Goal: Task Accomplishment & Management: Use online tool/utility

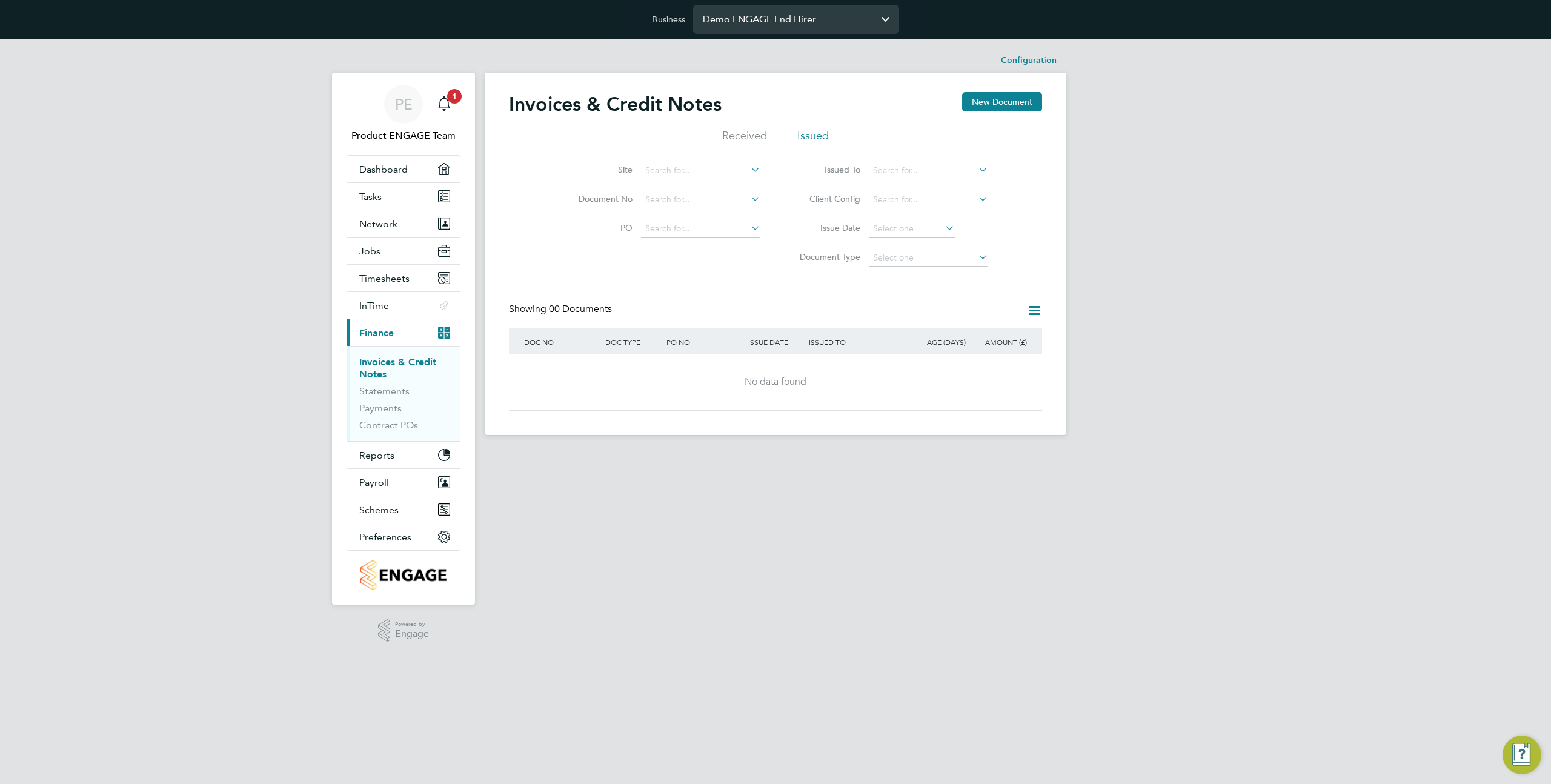
click at [798, 22] on input "Demo ENGAGE End Hirer" at bounding box center [796, 19] width 206 height 28
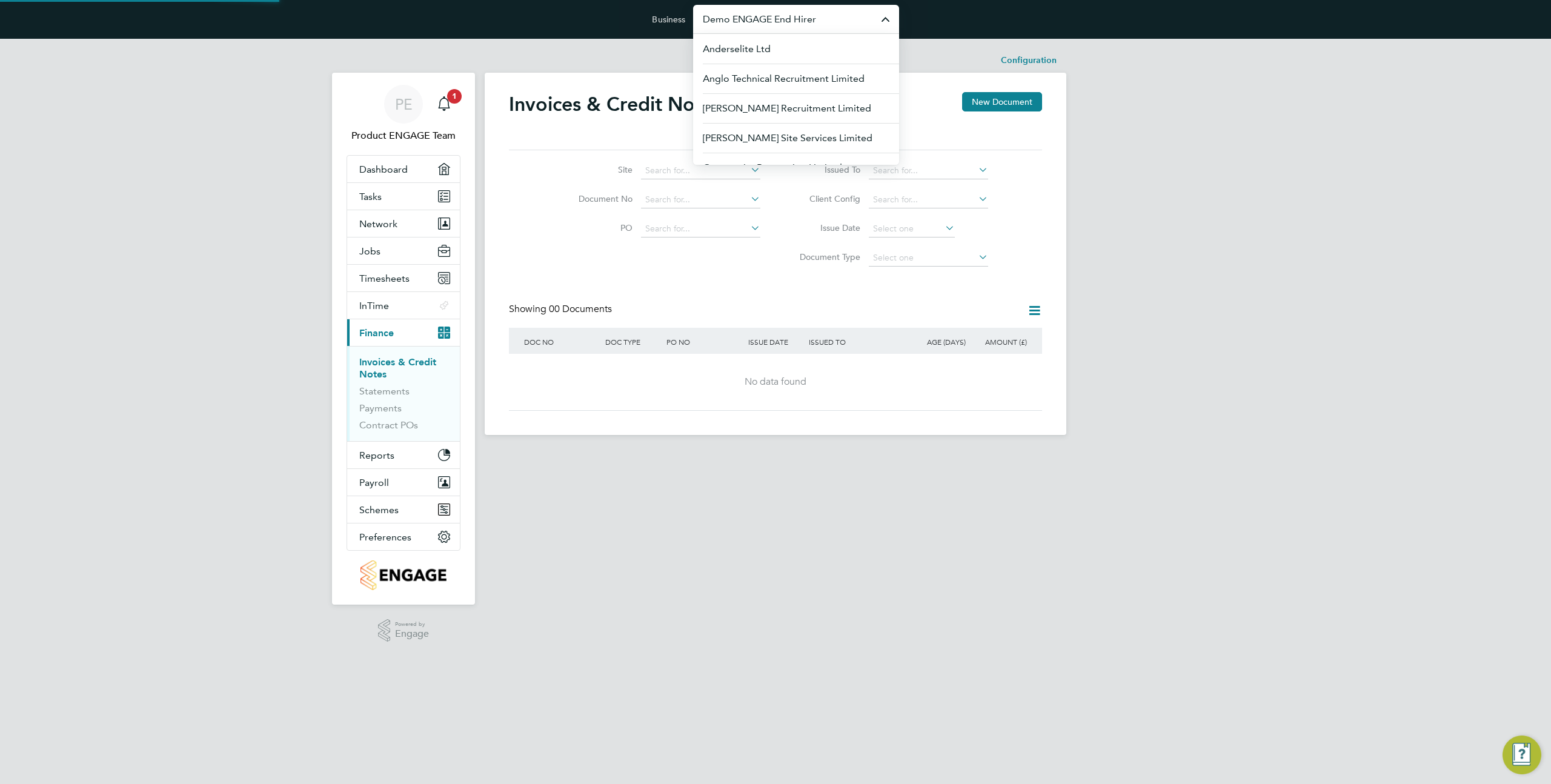
click at [798, 22] on input "Demo ENGAGE End Hirer" at bounding box center [796, 19] width 206 height 28
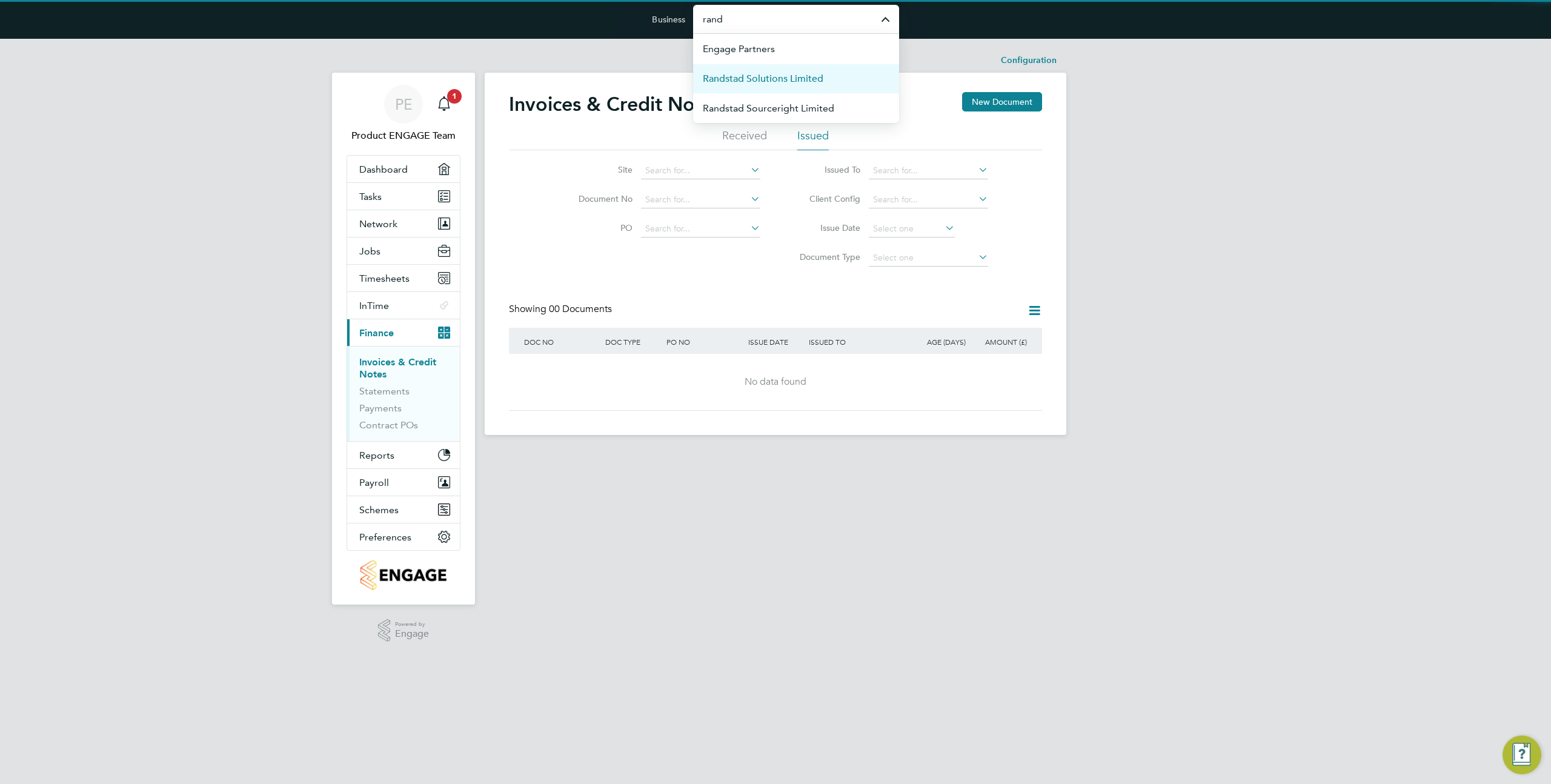
click at [783, 80] on span "Randstad Solutions Limited" at bounding box center [763, 79] width 120 height 14
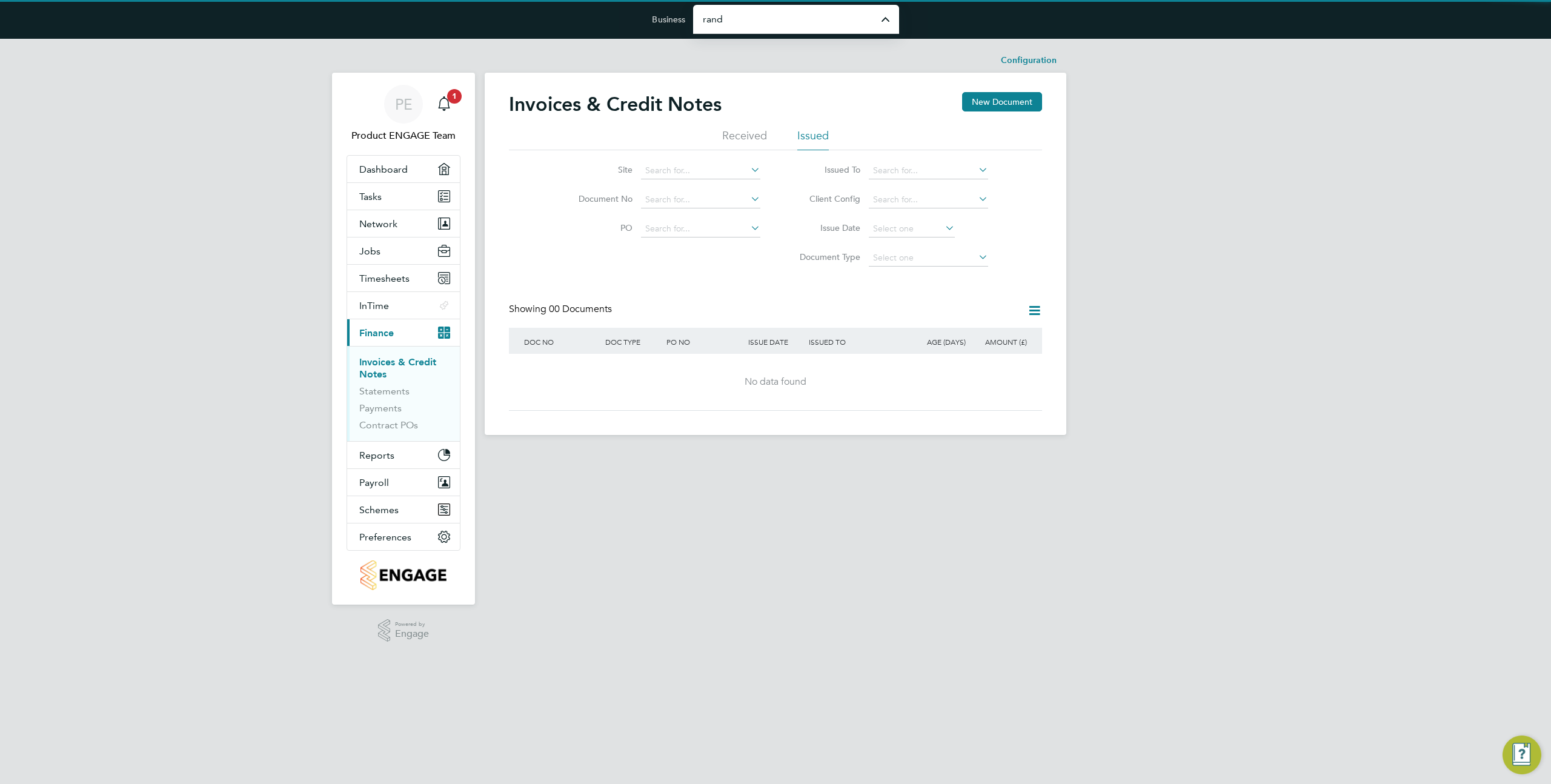
type input "Randstad Solutions Limited"
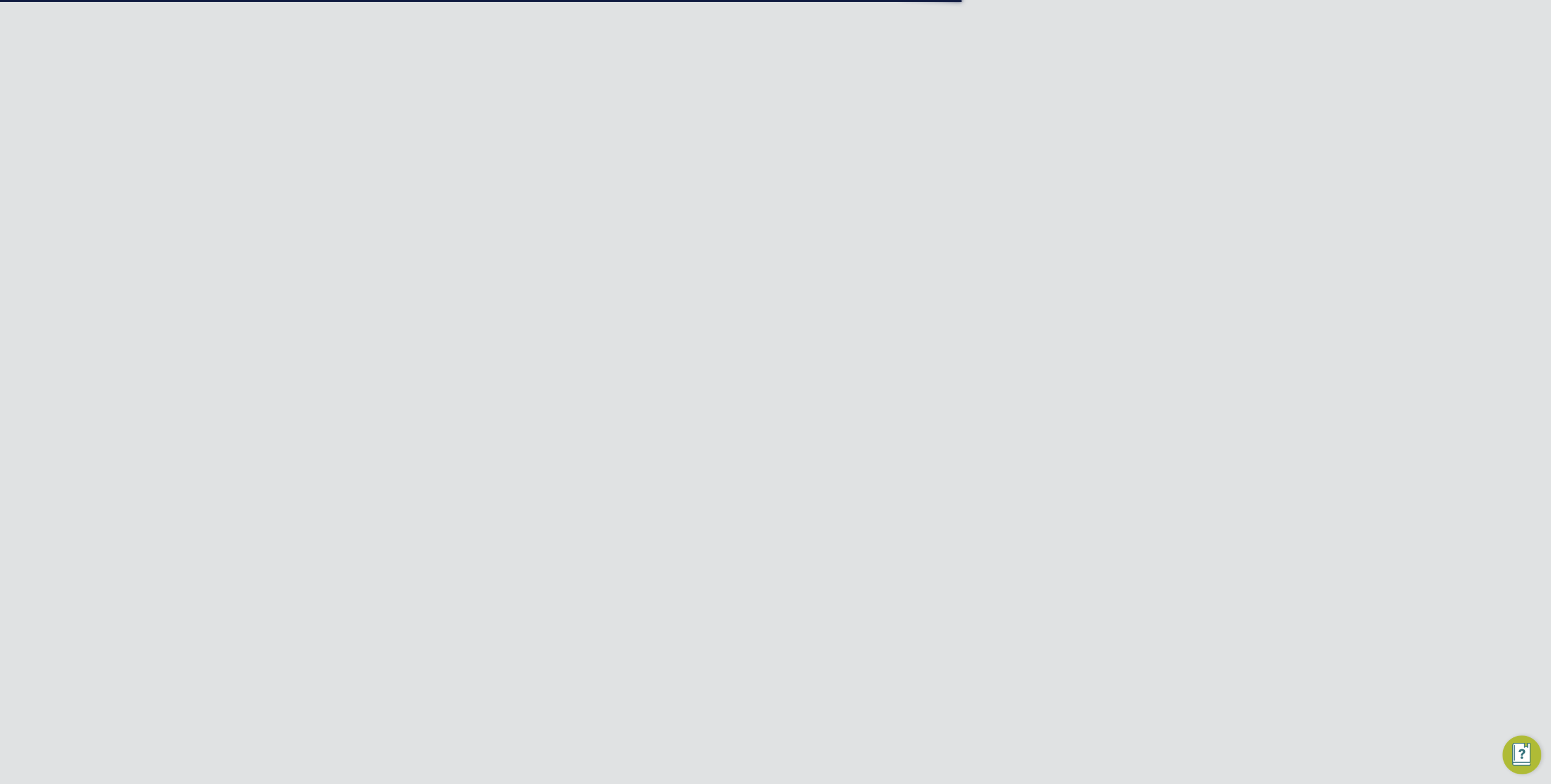
click at [396, 219] on span "Network" at bounding box center [378, 224] width 38 height 12
click at [373, 283] on link "Sites" at bounding box center [369, 287] width 21 height 12
click at [754, 146] on input at bounding box center [807, 153] width 177 height 24
type input "vistr"
click at [762, 272] on div "GL52 8GD" at bounding box center [757, 260] width 58 height 22
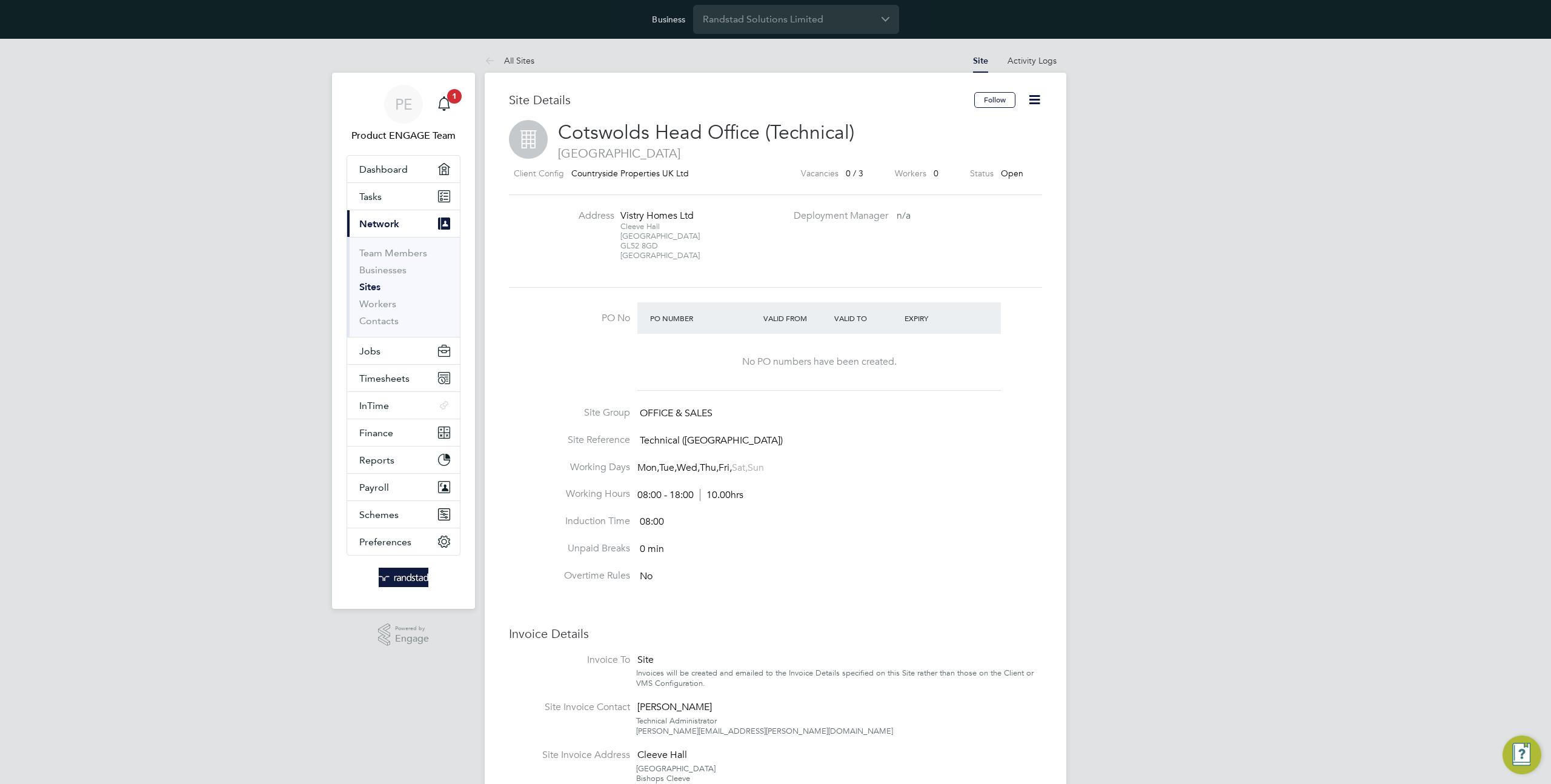
click at [1001, 248] on div "Address Vistry Homes Ltd Cleeve Hall Cheltenham Road GL52 8GD United Kingdom De…" at bounding box center [776, 241] width 543 height 64
click at [1038, 103] on icon at bounding box center [1035, 99] width 15 height 15
click at [1127, 214] on div "PE Product ENGAGE Team Notifications 1 Applications: Dashboard Tasks Current pa…" at bounding box center [776, 577] width 1551 height 1078
click at [743, 19] on input "Randstad Solutions Limited" at bounding box center [796, 19] width 206 height 28
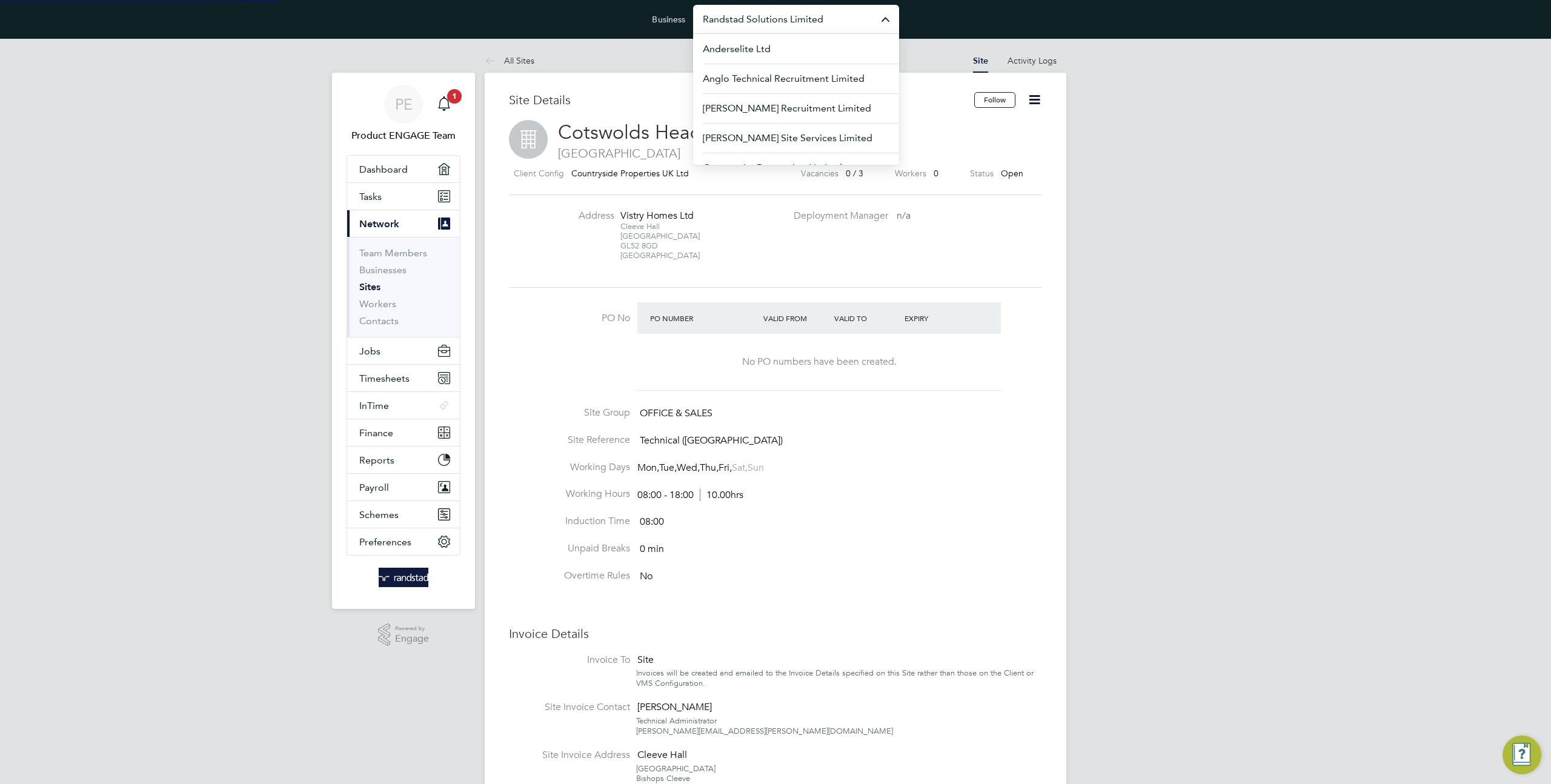
click at [743, 19] on input "Randstad Solutions Limited" at bounding box center [796, 19] width 206 height 28
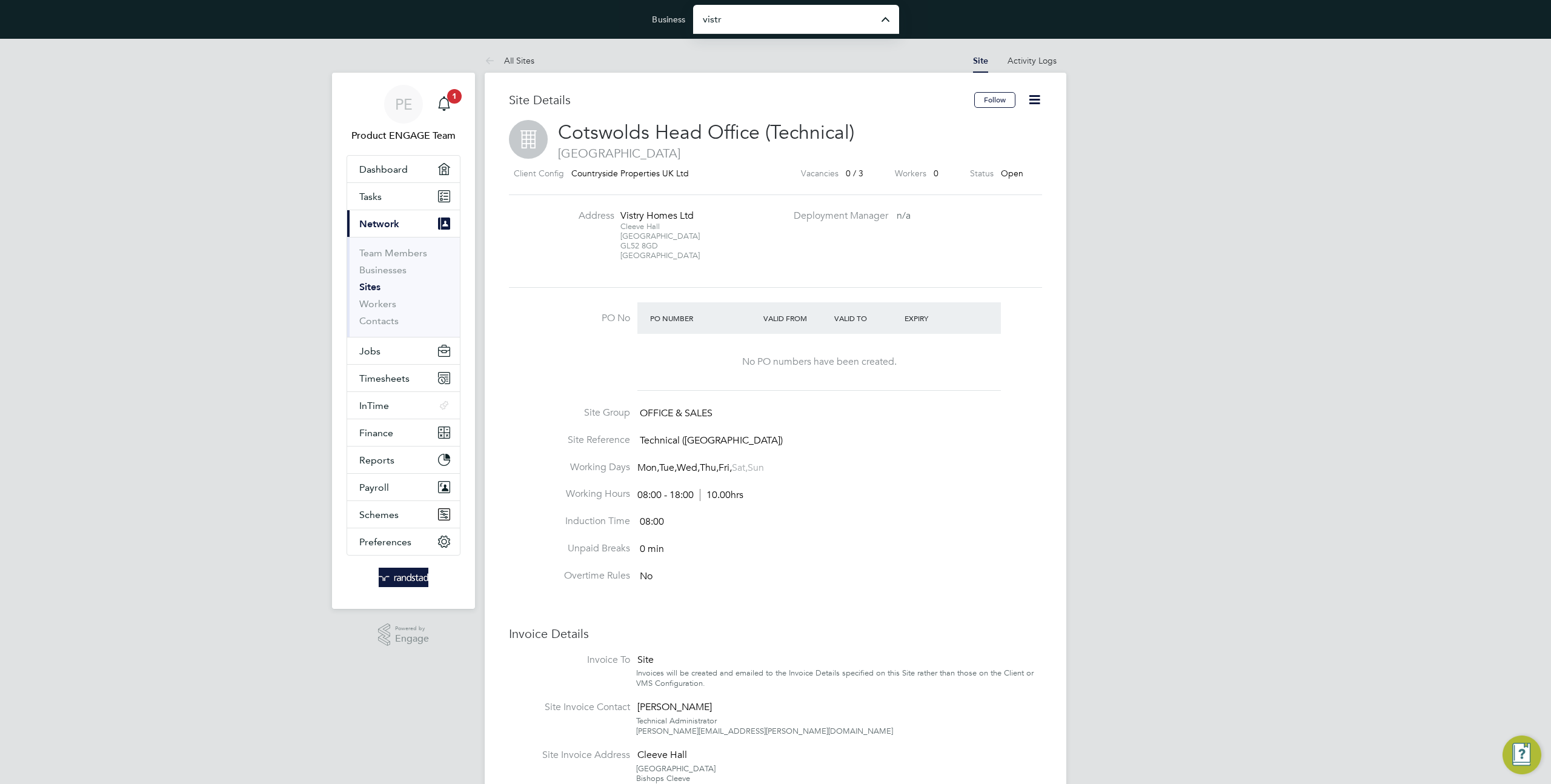
type input "Vistry Group Plc"
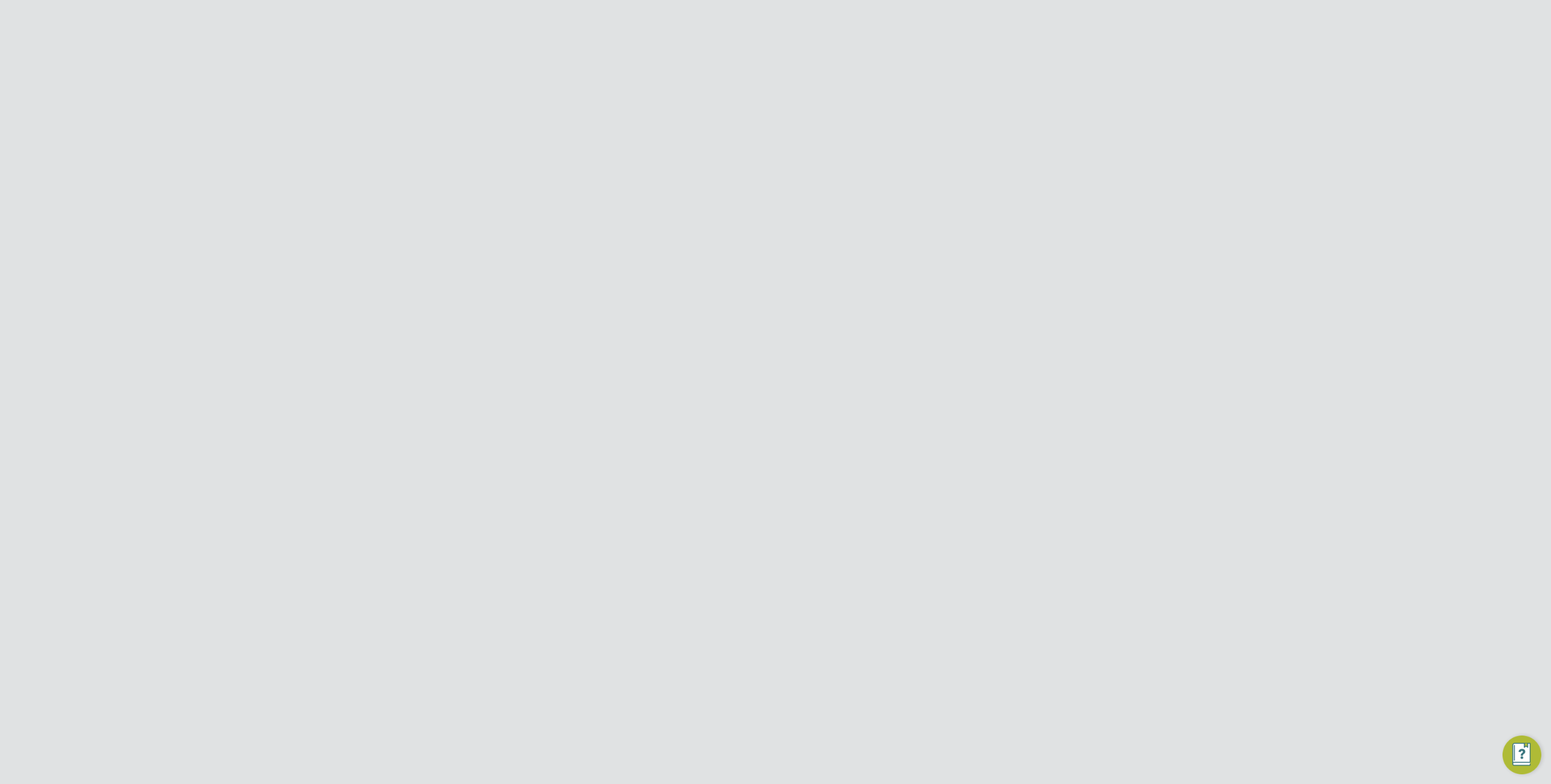
click at [370, 286] on link "Sites" at bounding box center [369, 287] width 21 height 12
click at [705, 438] on div "S019076 Alvaredus (Fairham) 982 NORTH EA… NG11 8NR Countryside Prop… 0 / 93 9 O…" at bounding box center [776, 425] width 509 height 32
click at [705, 428] on div "NORTH EA…" at bounding box center [698, 420] width 58 height 22
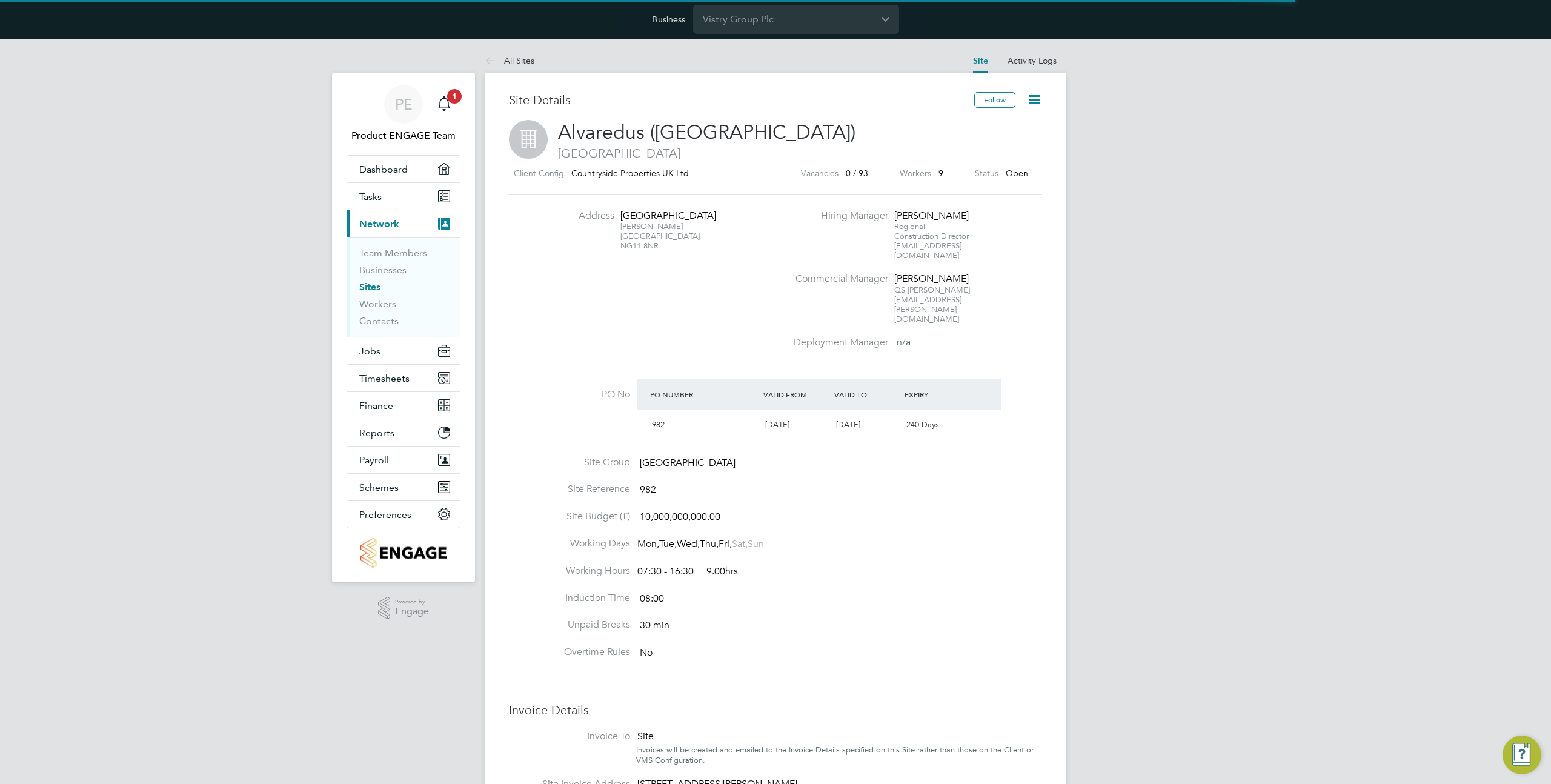
scroll to position [20, 114]
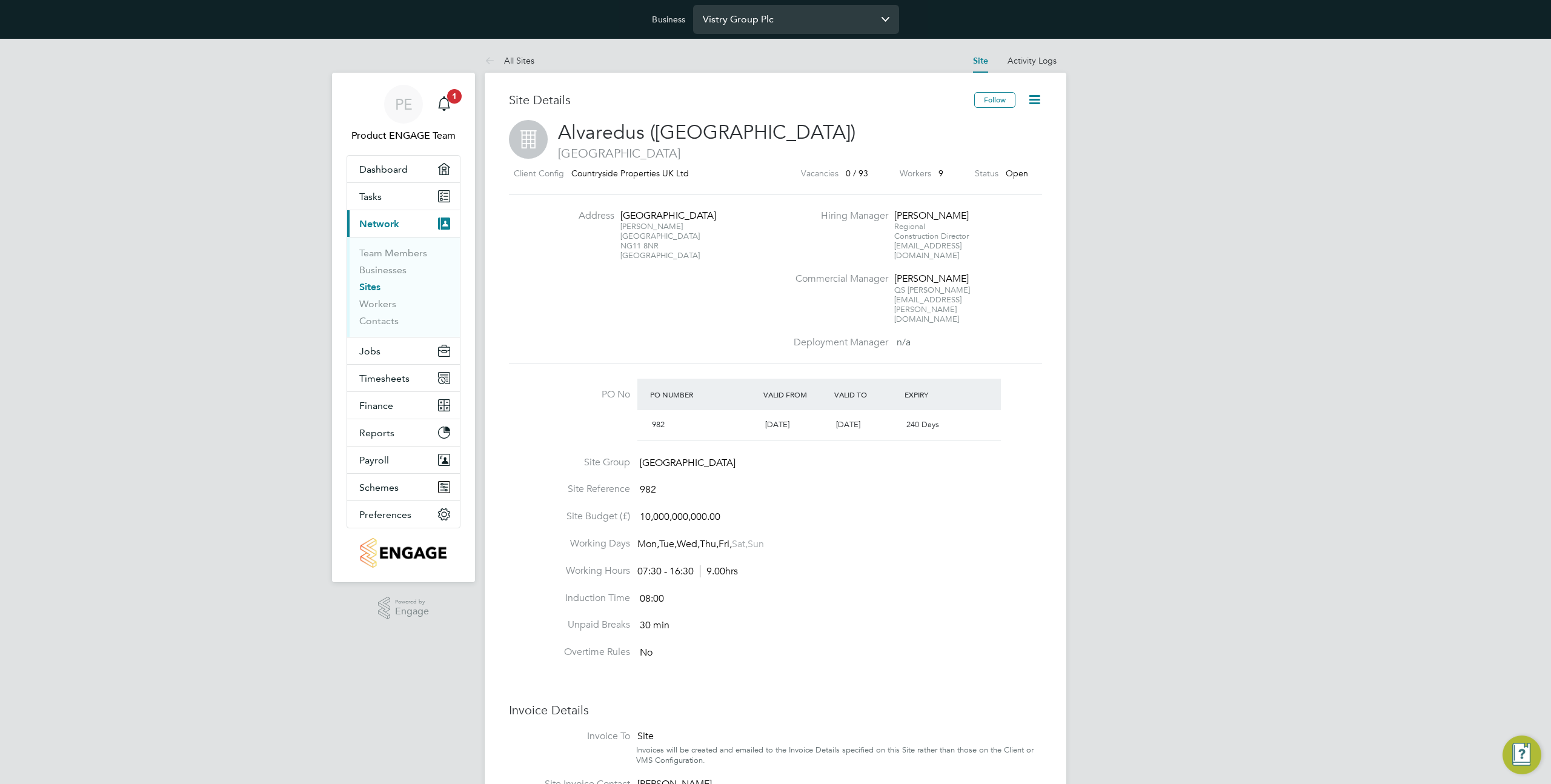
click at [796, 24] on input "Vistry Group Plc" at bounding box center [796, 19] width 206 height 28
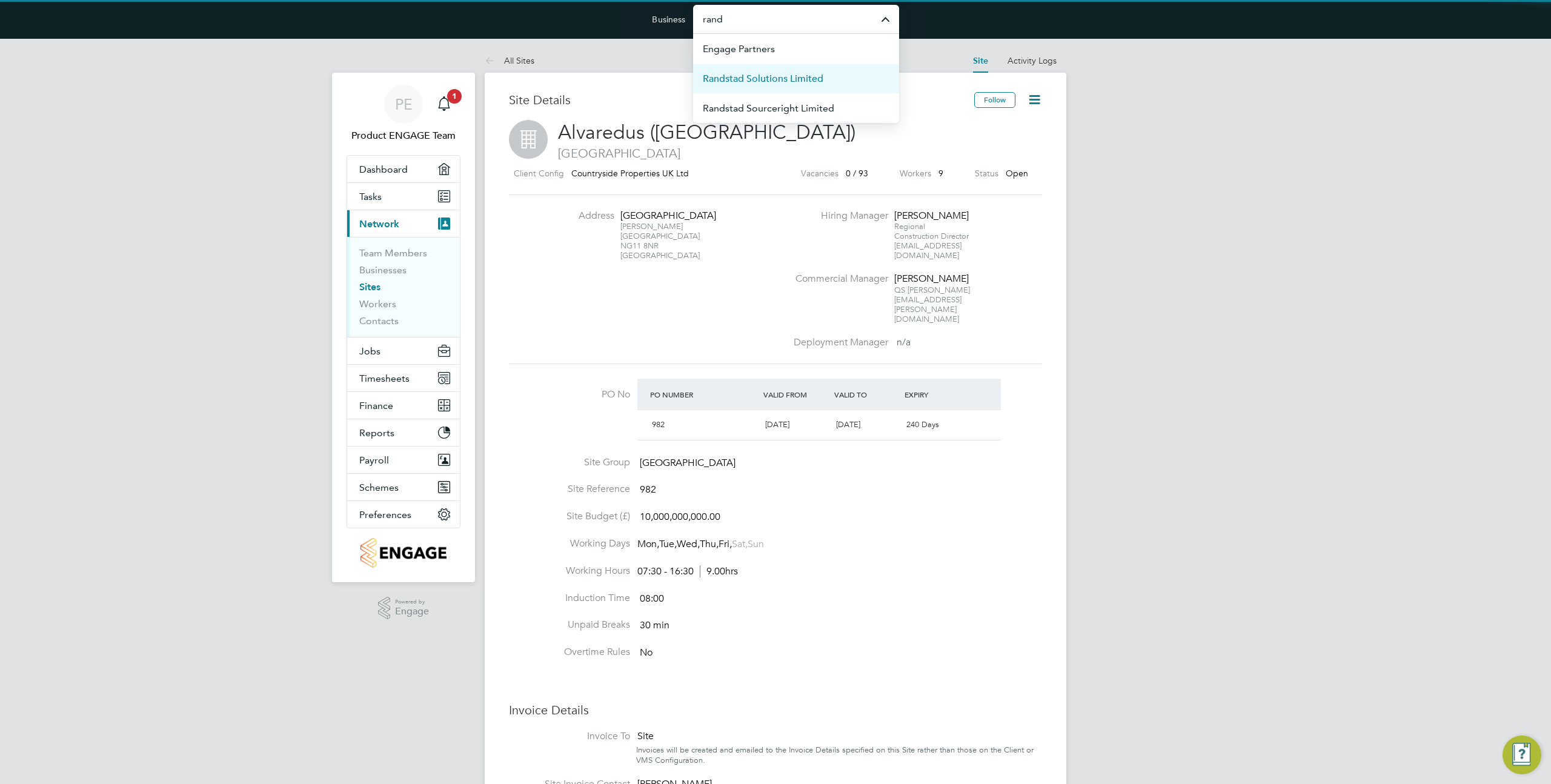
click at [794, 76] on span "Randstad Solutions Limited" at bounding box center [763, 79] width 120 height 14
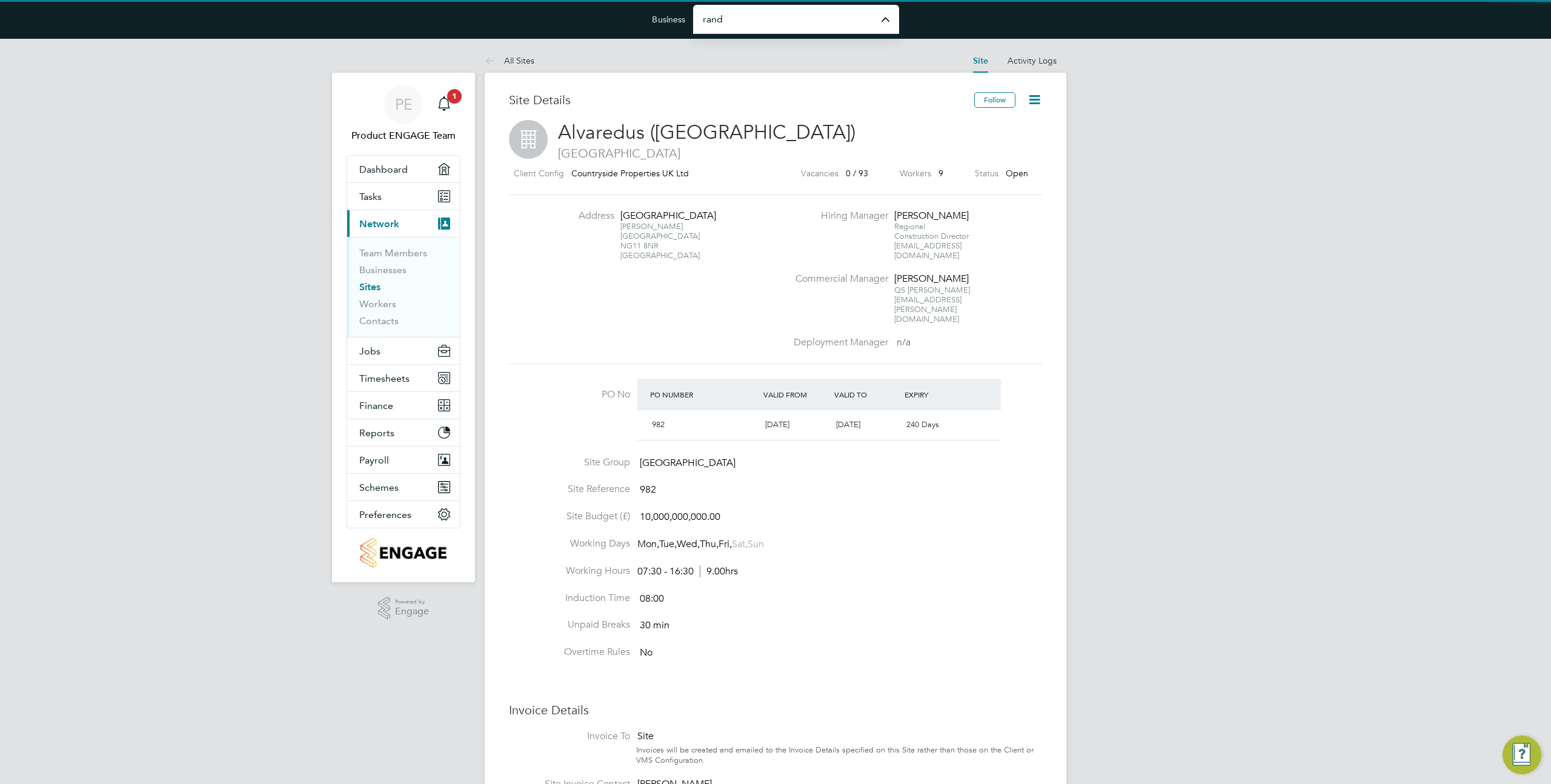
type input "Randstad Solutions Limited"
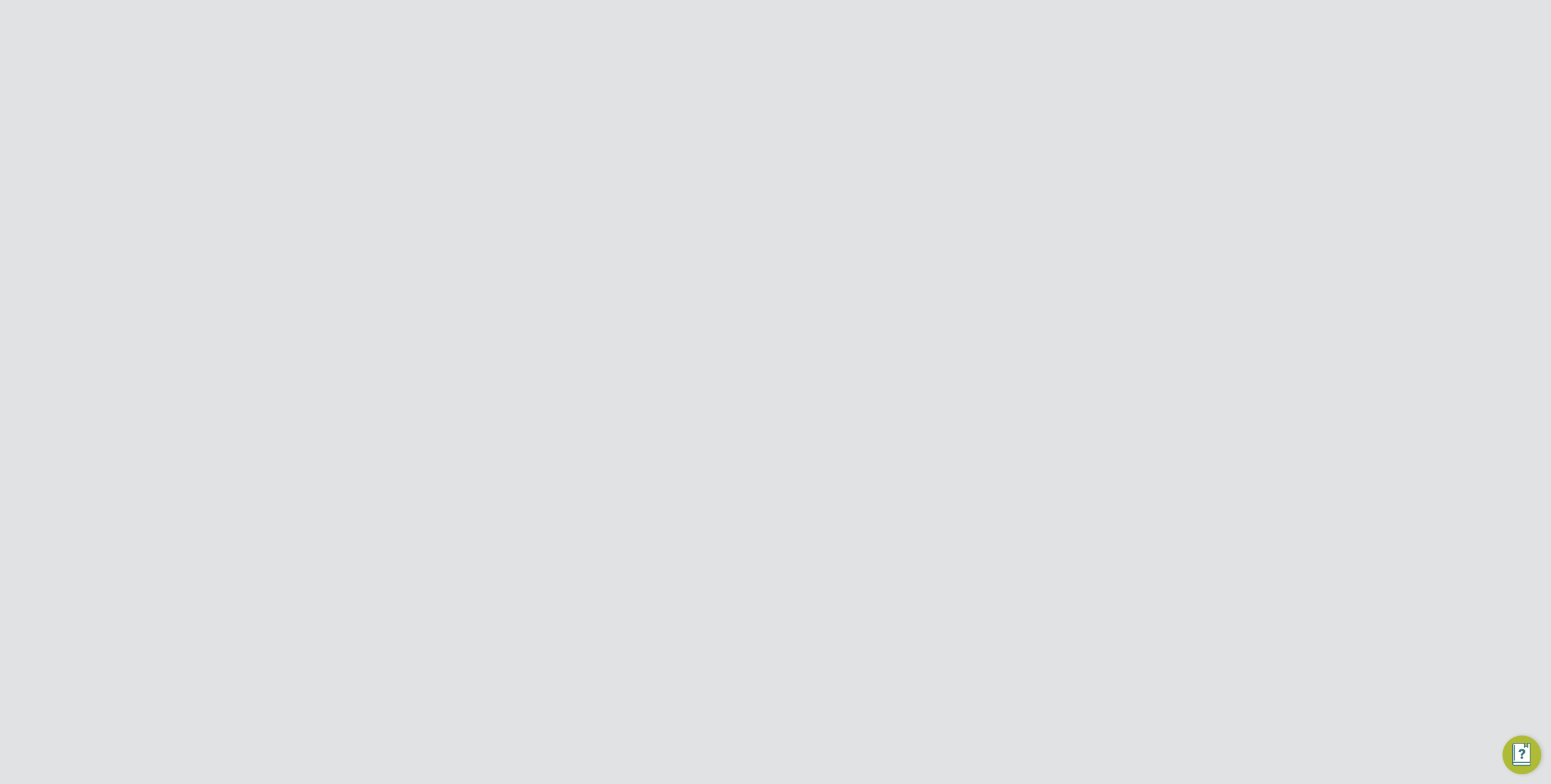
click at [926, 262] on div "Error while Retrieving Site The site has not been found or is not accessible. C…" at bounding box center [776, 392] width 1551 height 784
click at [781, 2] on div "Business Randstad Solutions Limited" at bounding box center [776, 19] width 1551 height 39
click at [772, 14] on input "Randstad Solutions Limited" at bounding box center [796, 19] width 206 height 28
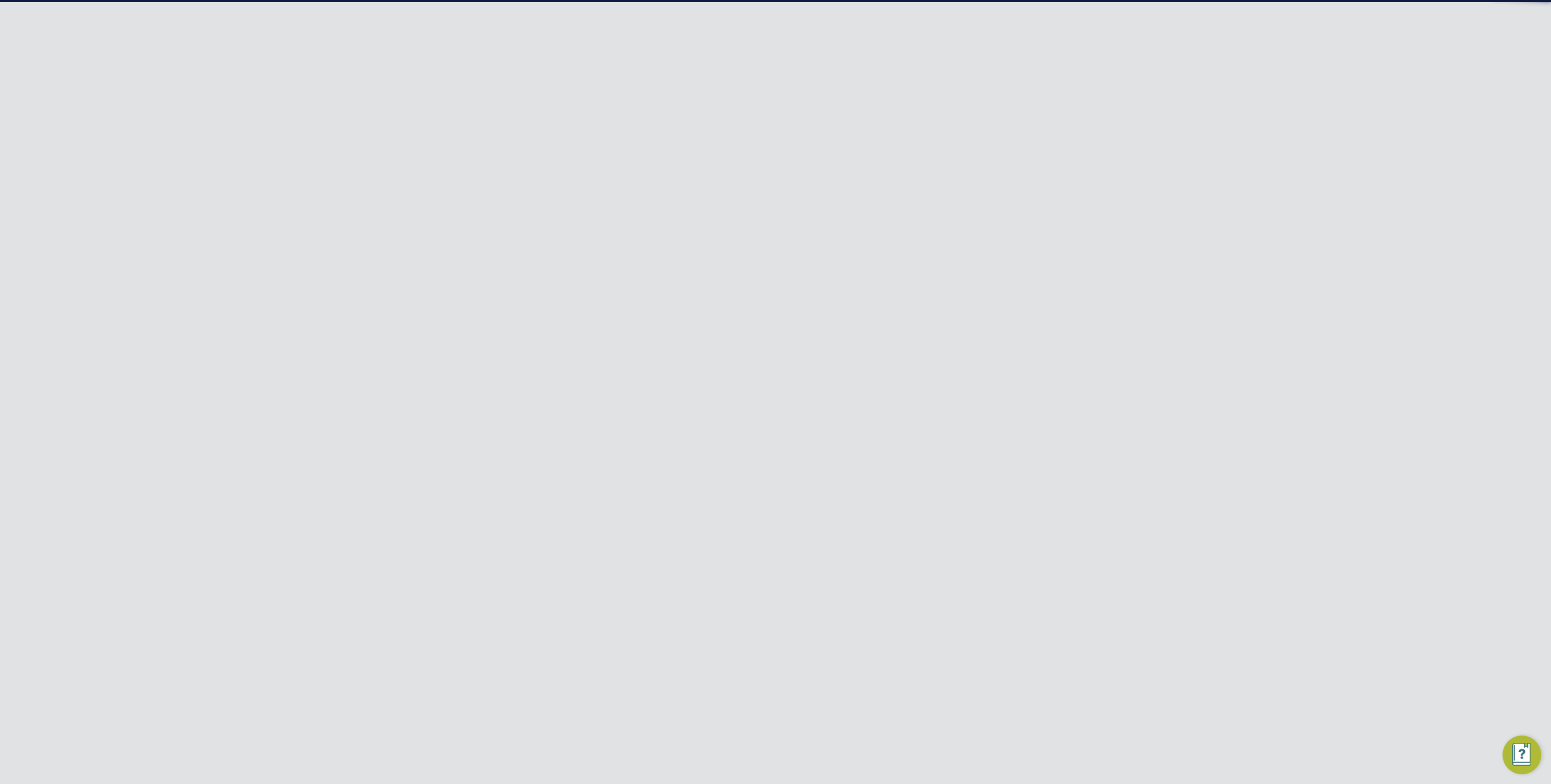
click at [772, 14] on input "Randstad Solutions Limited" at bounding box center [796, 19] width 206 height 28
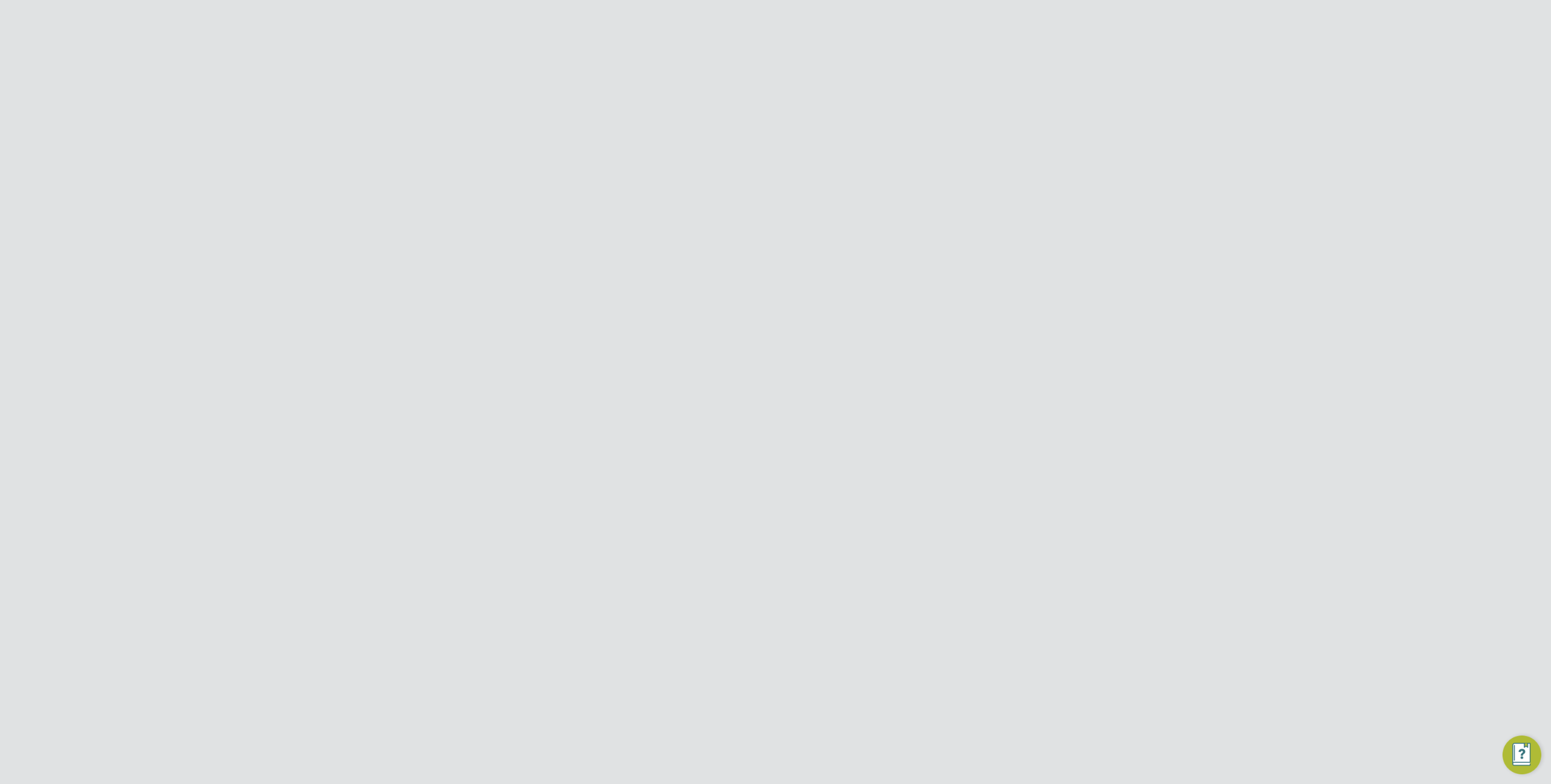
click at [772, 14] on input "Randstad Solutions Limited" at bounding box center [796, 19] width 206 height 28
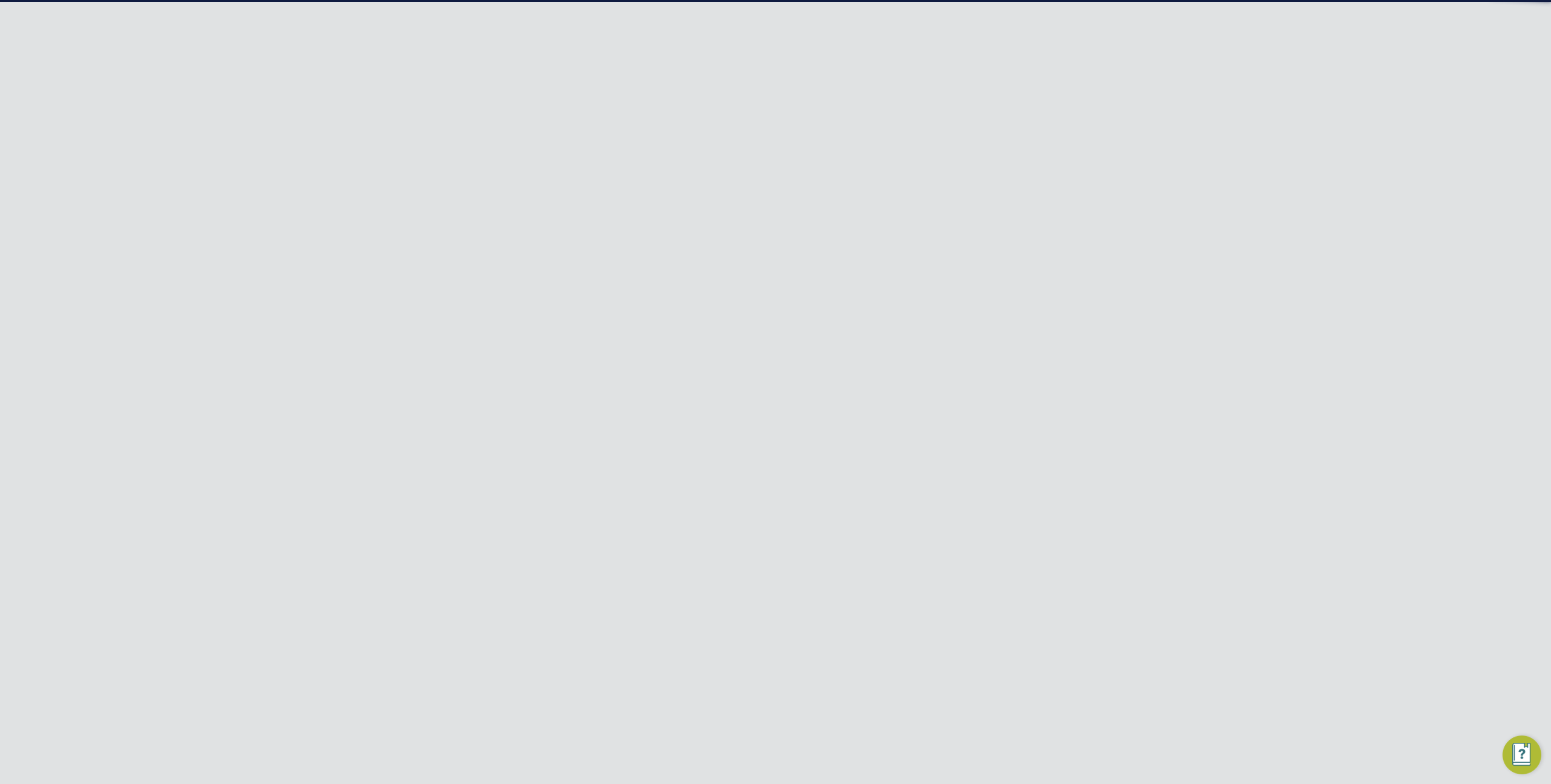
click at [777, 105] on li "Vistry Group Plc" at bounding box center [796, 109] width 206 height 30
type input "Vistry Group Plc"
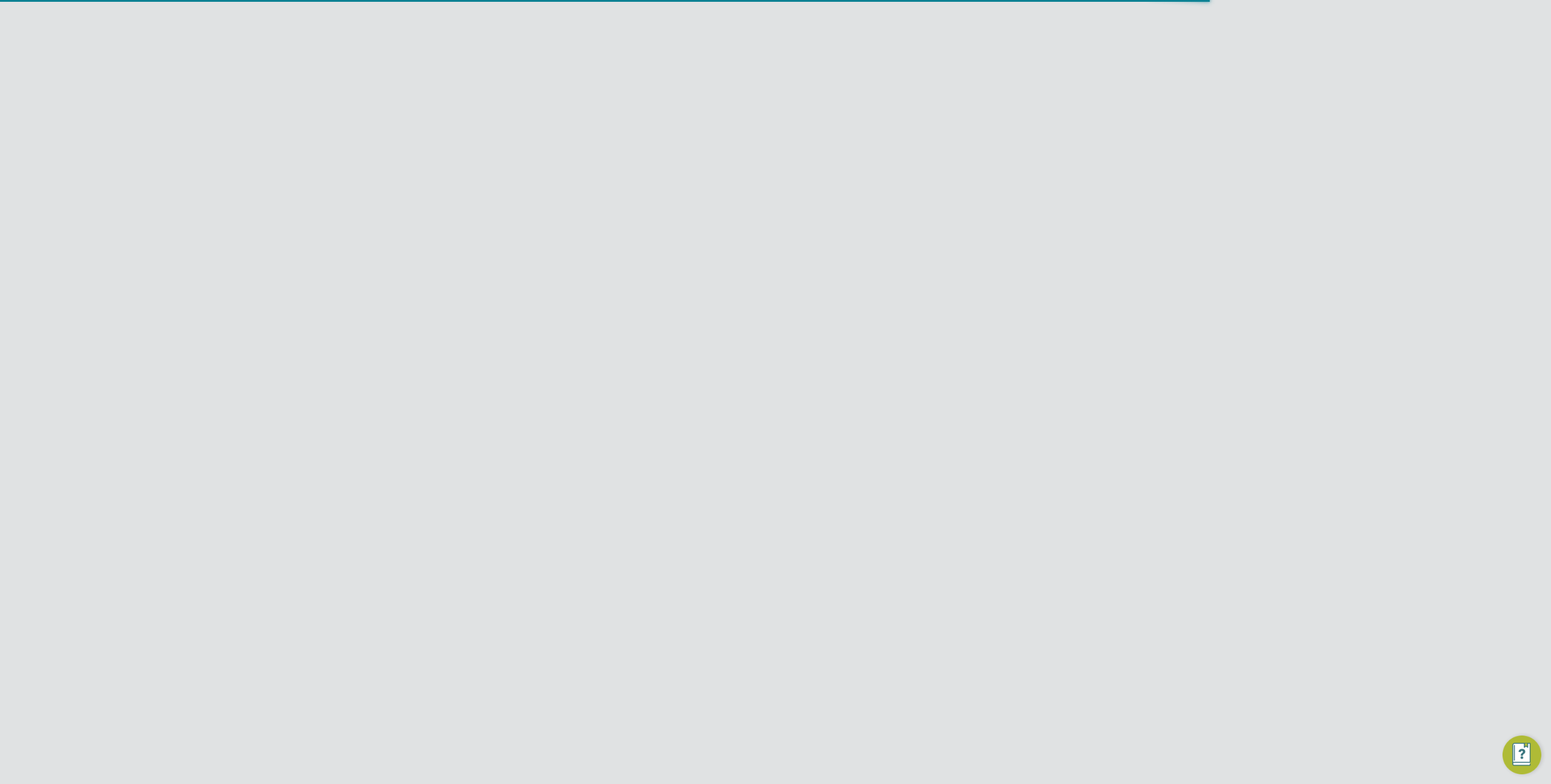
scroll to position [20, 114]
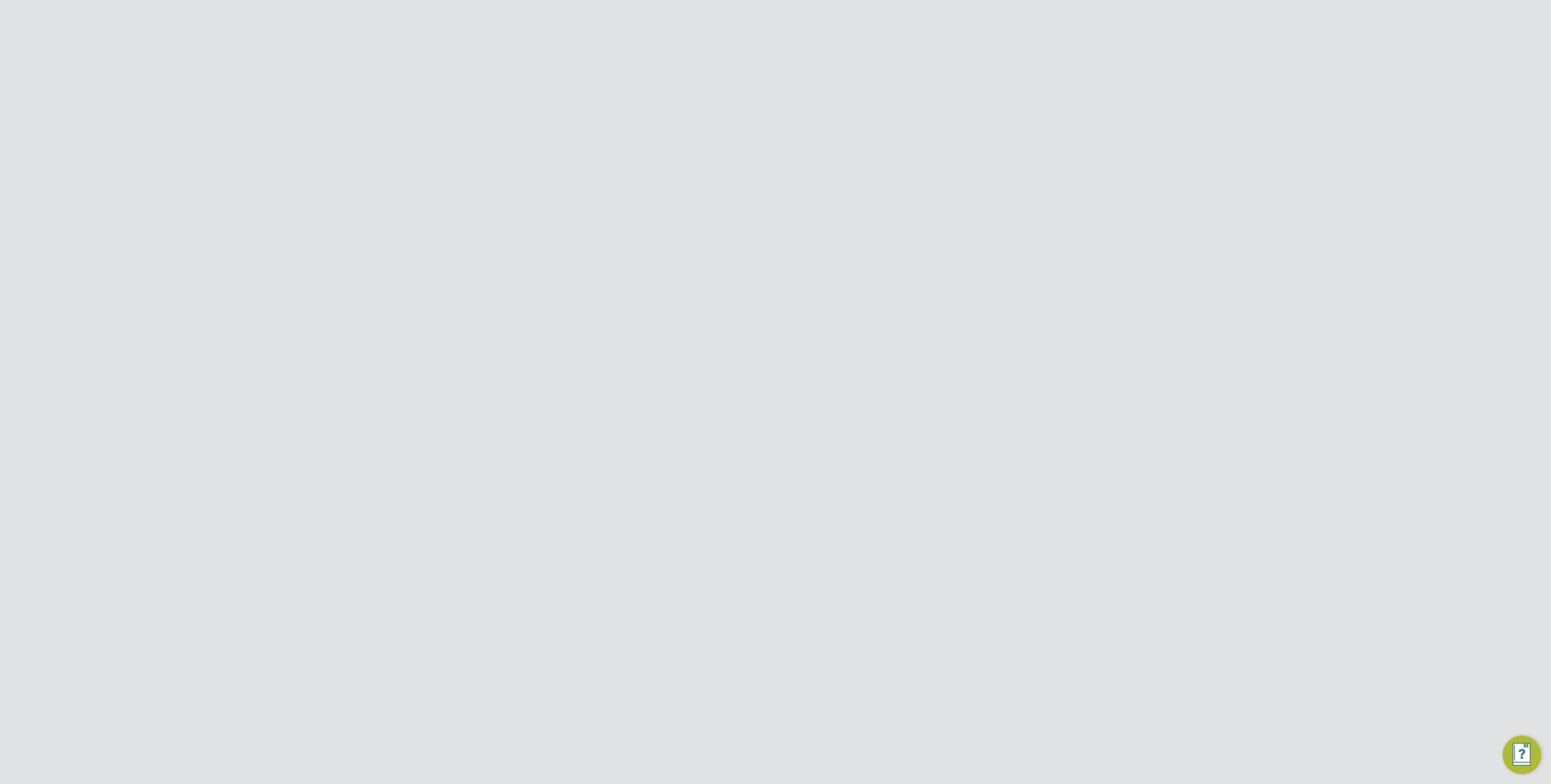
click at [683, 174] on span "Countryside Properties UK Ltd" at bounding box center [630, 173] width 117 height 11
click at [757, 31] on input "Vistry Group Plc" at bounding box center [796, 19] width 206 height 28
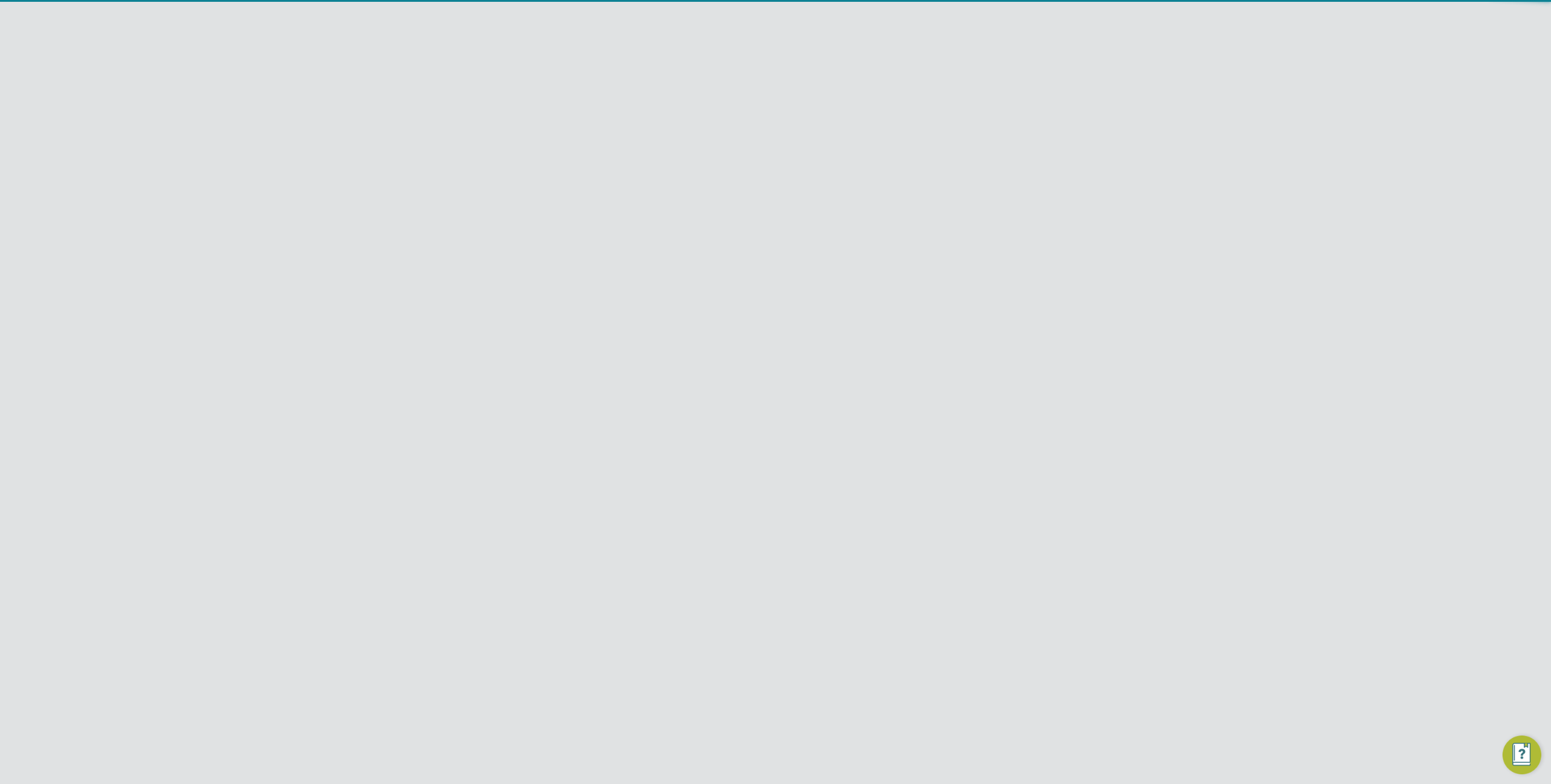
click at [776, 74] on span "[PERSON_NAME] & [PERSON_NAME] Limited" at bounding box center [796, 86] width 187 height 29
type input "[PERSON_NAME] & [PERSON_NAME] Limited"
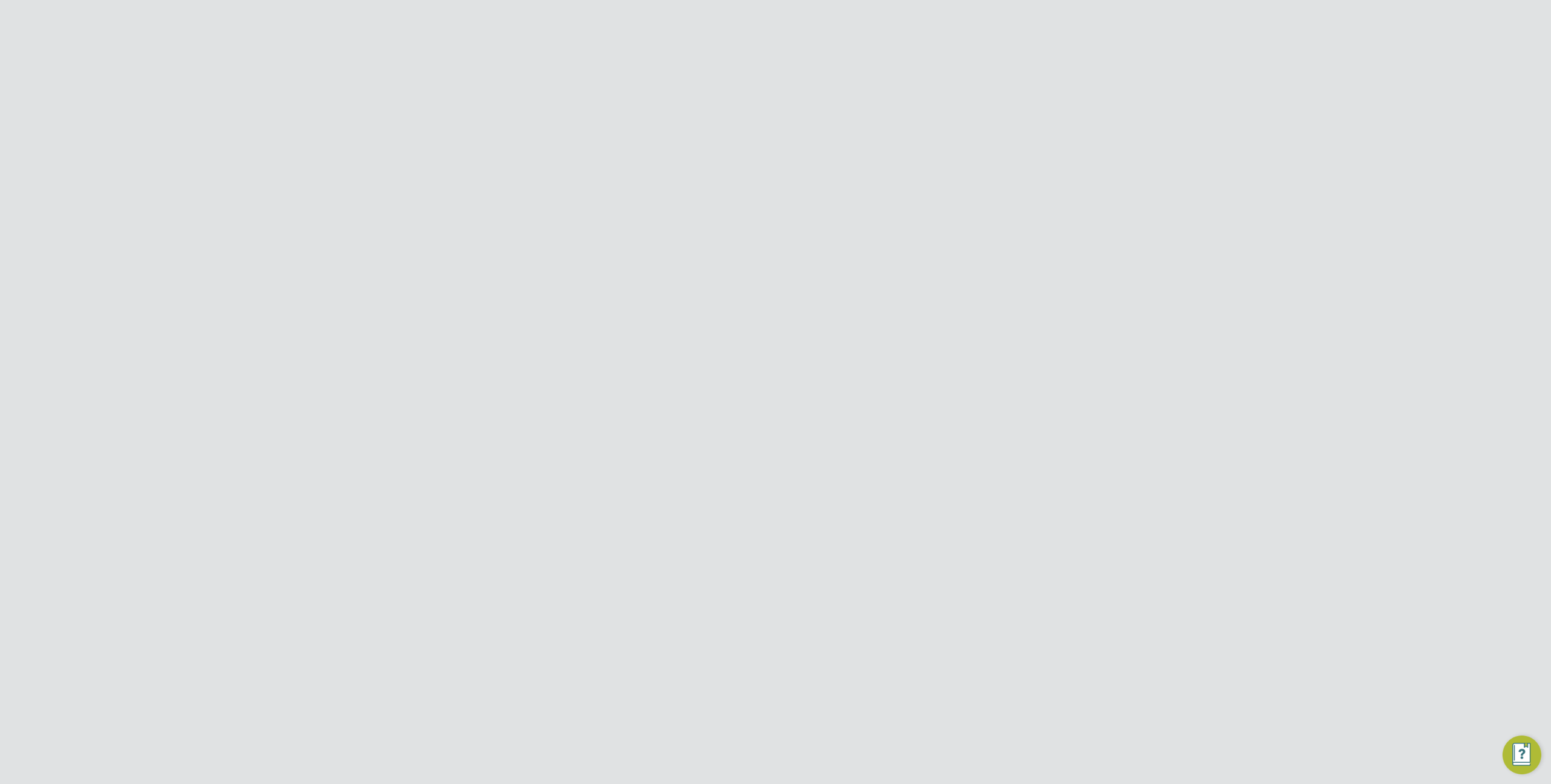
click at [825, 216] on div "Error while Retrieving Site Comments Internal server error. Cancel Okay" at bounding box center [776, 392] width 1551 height 784
click at [616, 133] on div "Error while Retrieving Site The site has not been found or is not accessible. C…" at bounding box center [776, 392] width 1551 height 784
click at [757, 9] on input "[PERSON_NAME] & [PERSON_NAME] Limited" at bounding box center [796, 19] width 206 height 28
click at [746, 140] on li "Vistry Group Plc" at bounding box center [796, 150] width 206 height 30
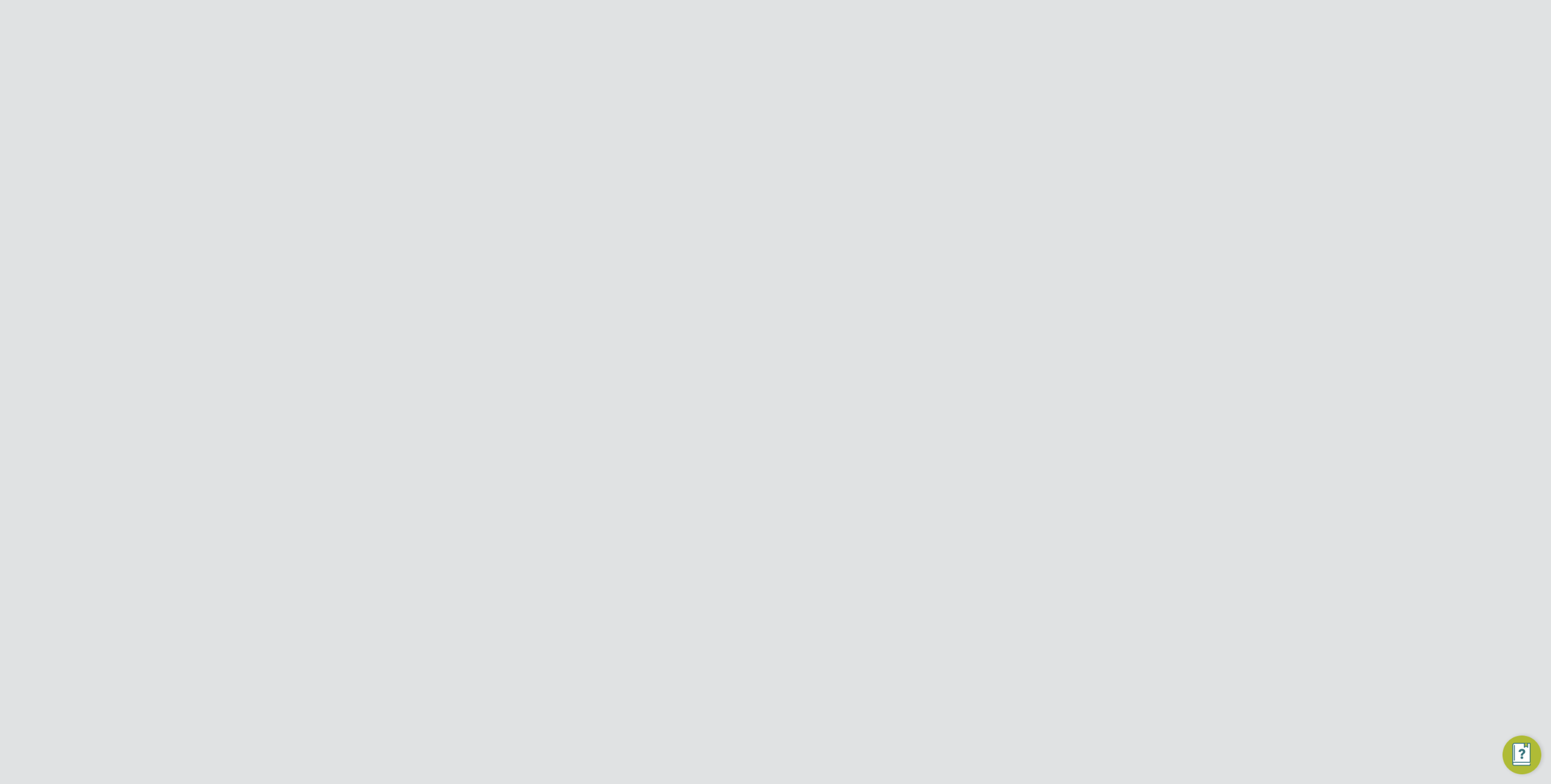
type input "Vistry Group Plc"
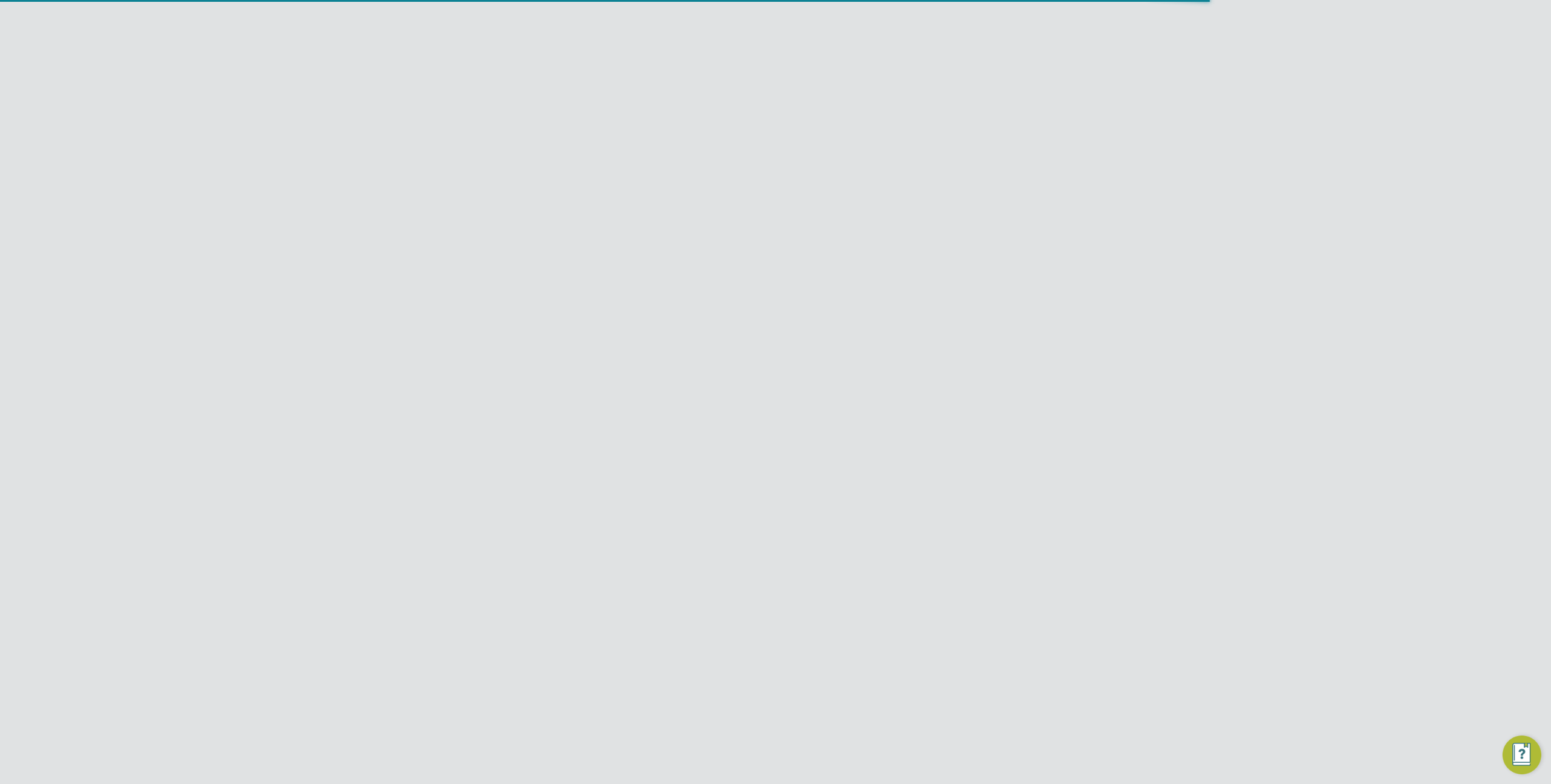
scroll to position [20, 114]
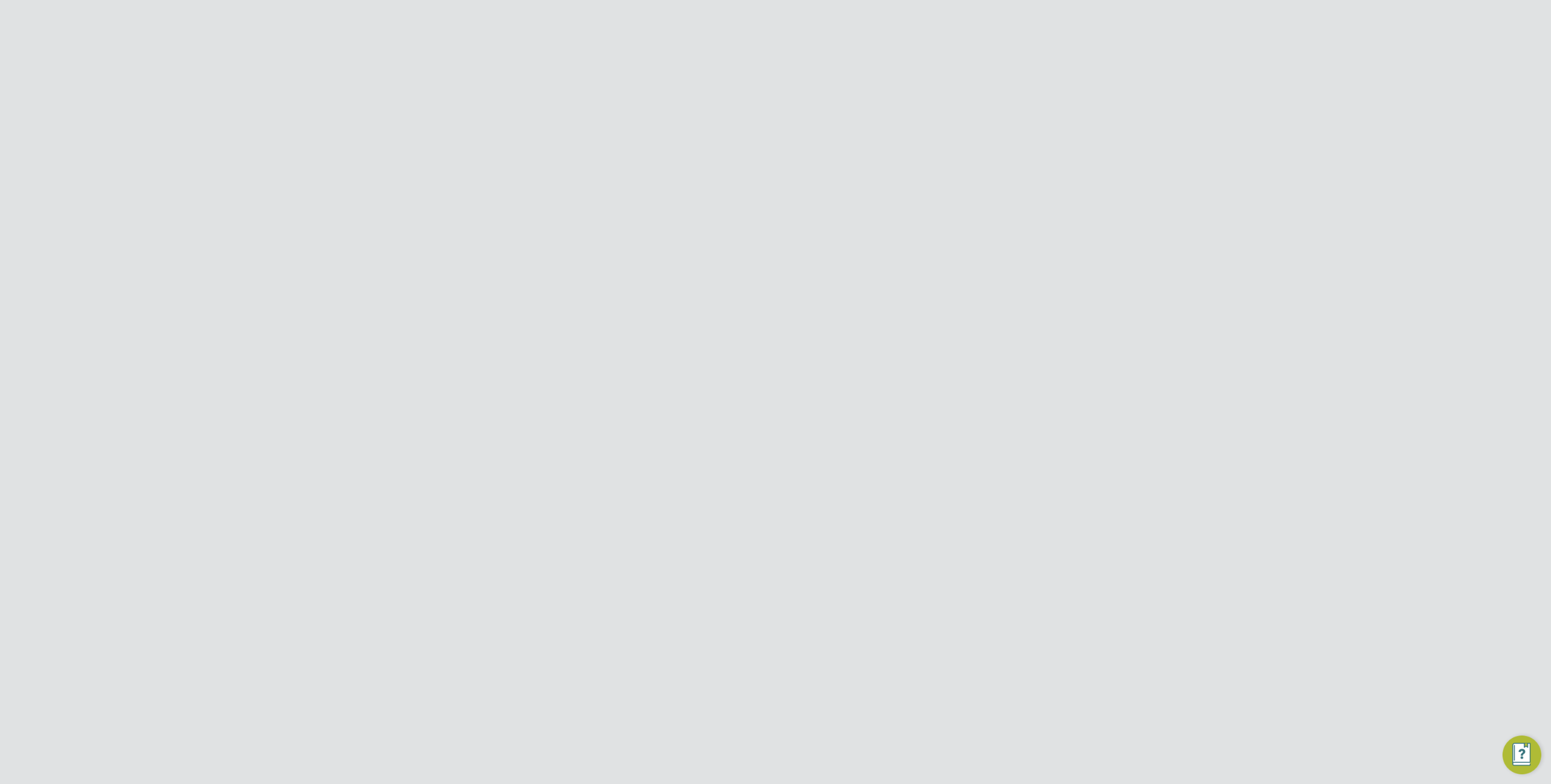
click at [409, 505] on button "Preferences" at bounding box center [403, 515] width 113 height 27
click at [402, 490] on link "VMS Configurations" at bounding box center [403, 494] width 88 height 12
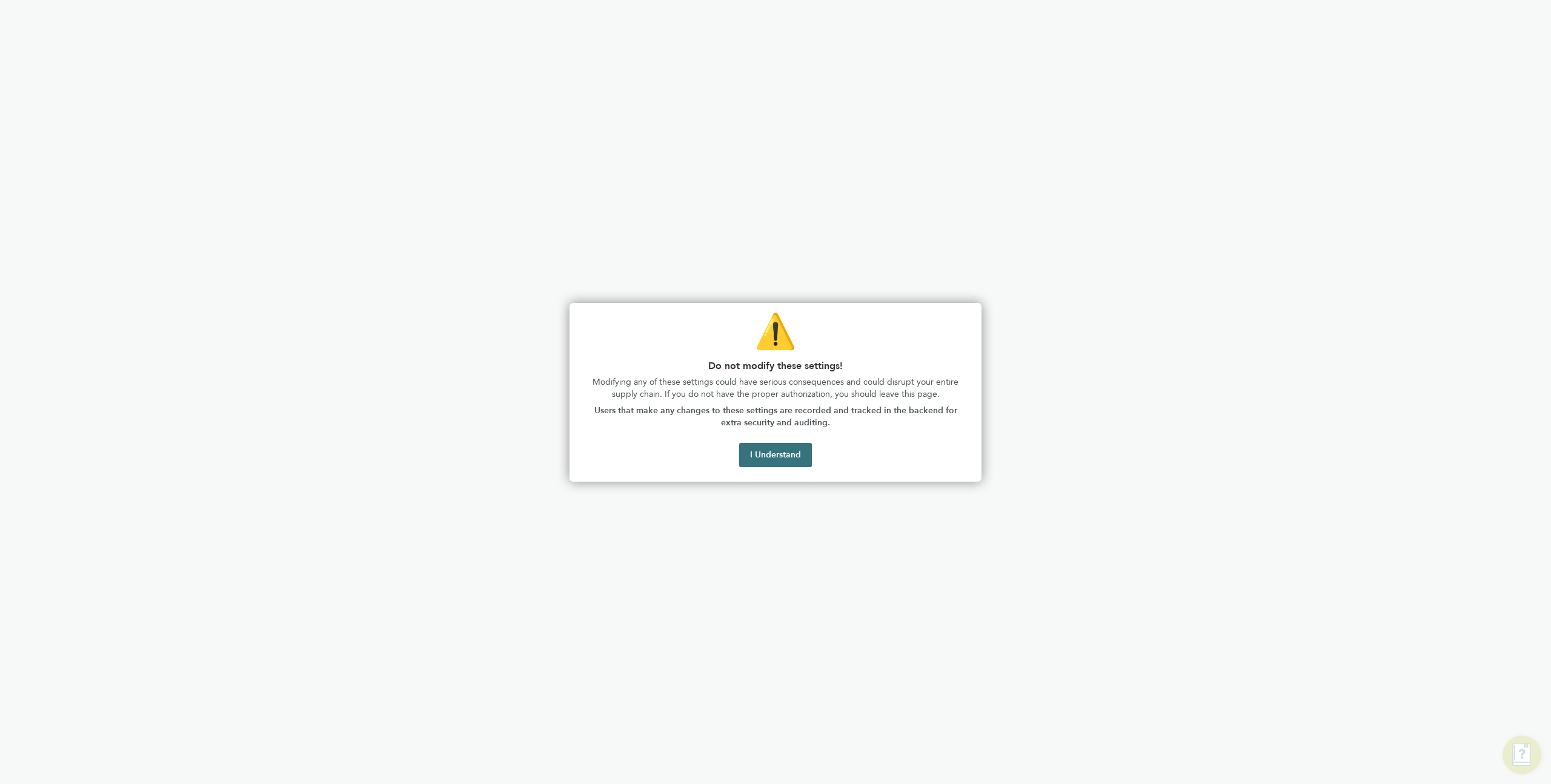
click at [769, 452] on button "I Understand" at bounding box center [776, 455] width 72 height 24
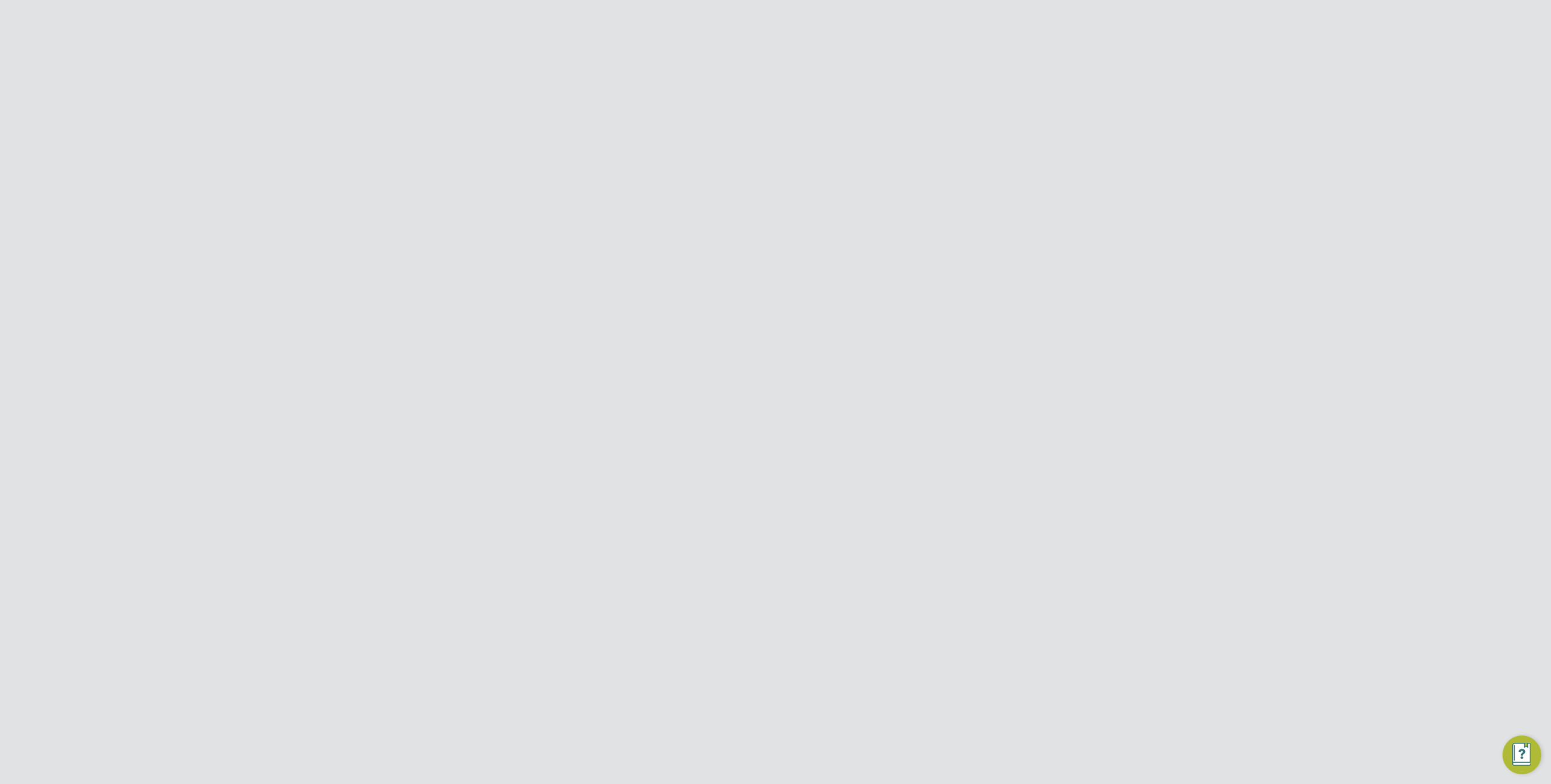
click at [696, 188] on div "Countryside Properties UK Ltd" at bounding box center [653, 188] width 183 height 22
click at [759, 17] on input "Vistry Group Plc" at bounding box center [796, 19] width 206 height 28
click at [602, 51] on ul "All VMS Configurations" at bounding box center [550, 61] width 131 height 24
click at [738, 18] on input "Vistry Group Plc" at bounding box center [796, 19] width 206 height 28
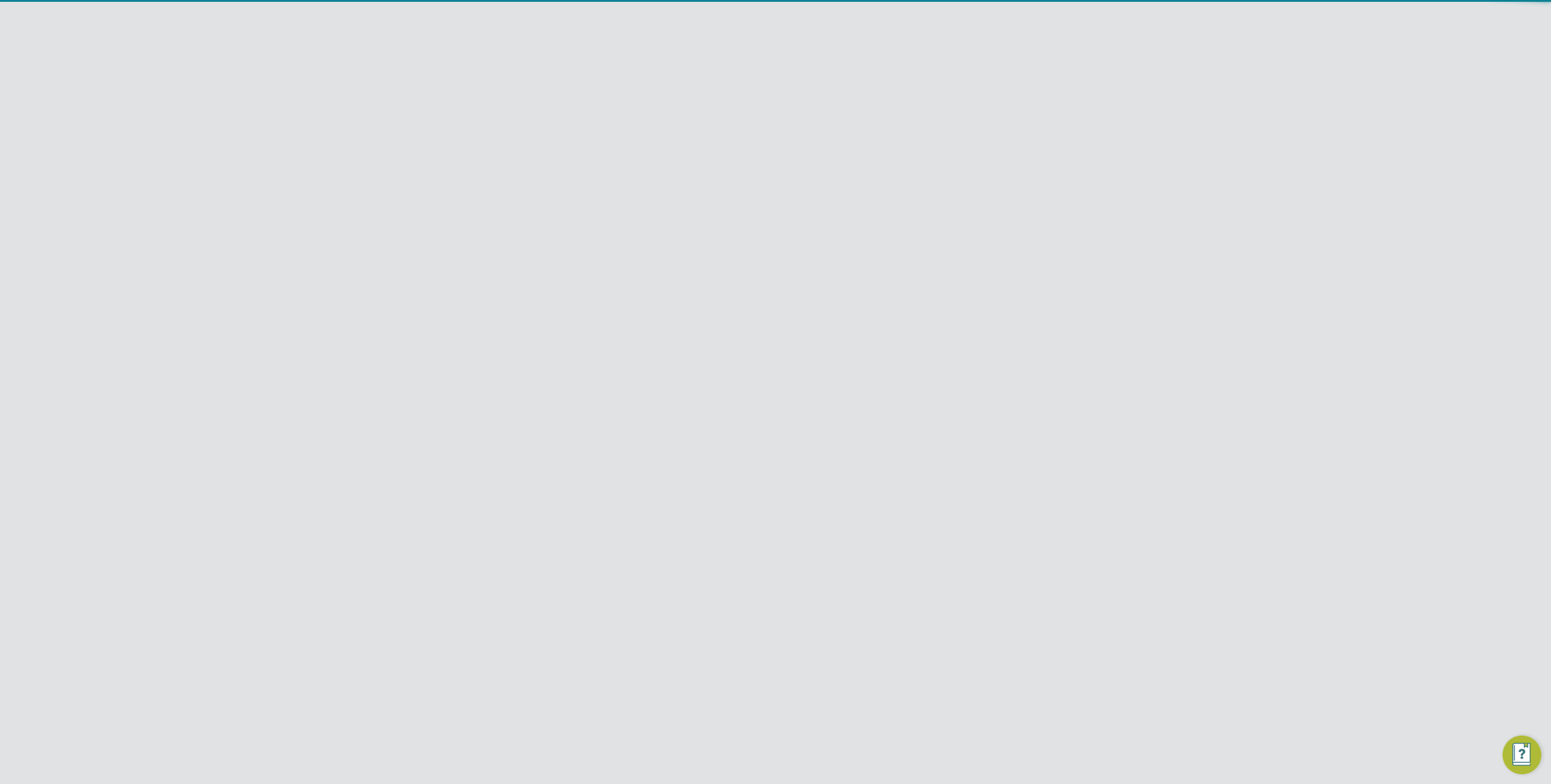
click at [738, 18] on input "Vistry Group Plc" at bounding box center [796, 19] width 206 height 28
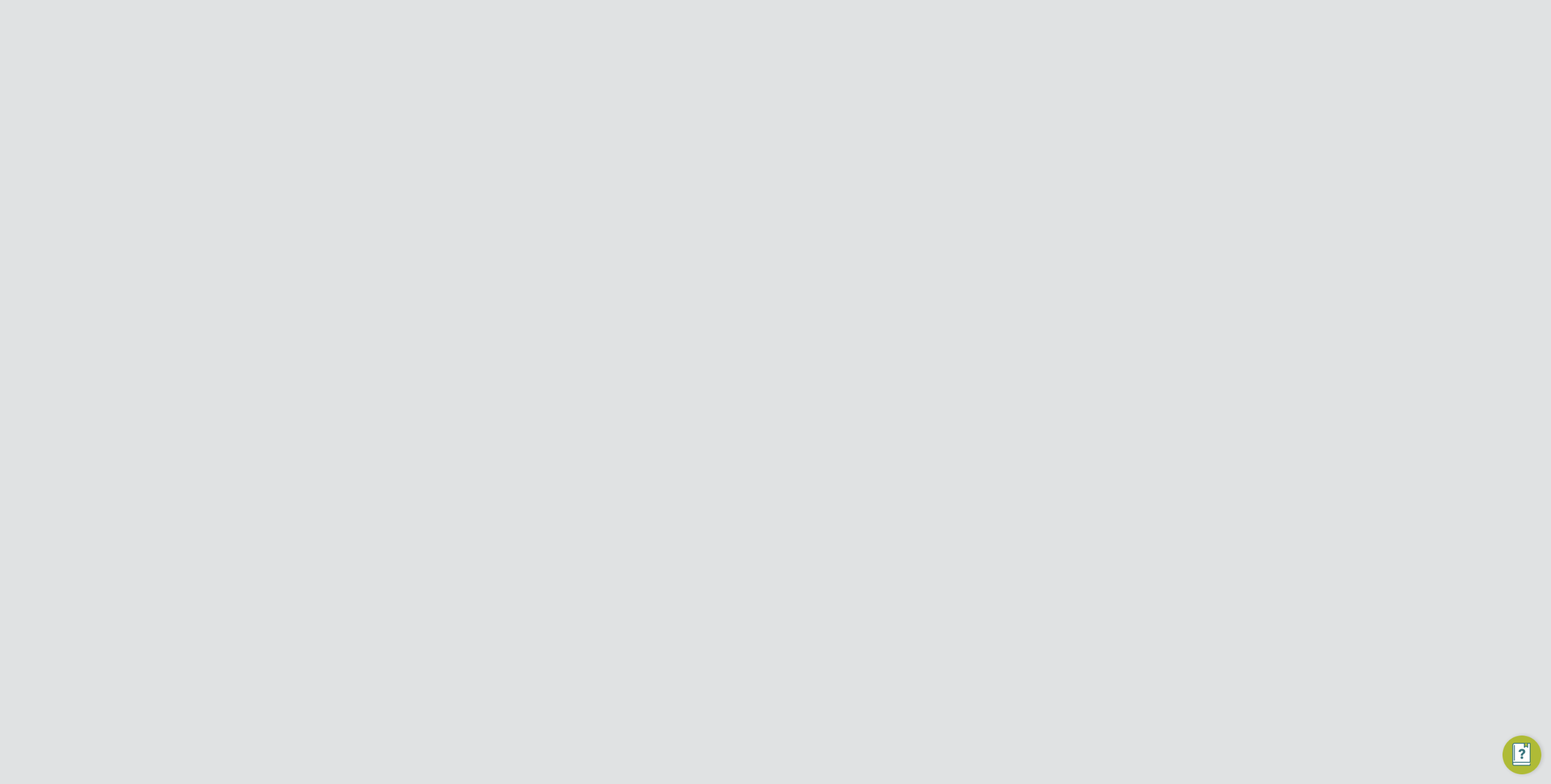
scroll to position [20, 114]
click at [988, 420] on li "PO No PO Number Valid From Valid To Expiry 982 27 Jun 2023 31 May 2026 240 Days" at bounding box center [776, 417] width 533 height 78
click at [690, 139] on span "Alvaredus (Fairham)" at bounding box center [707, 132] width 298 height 24
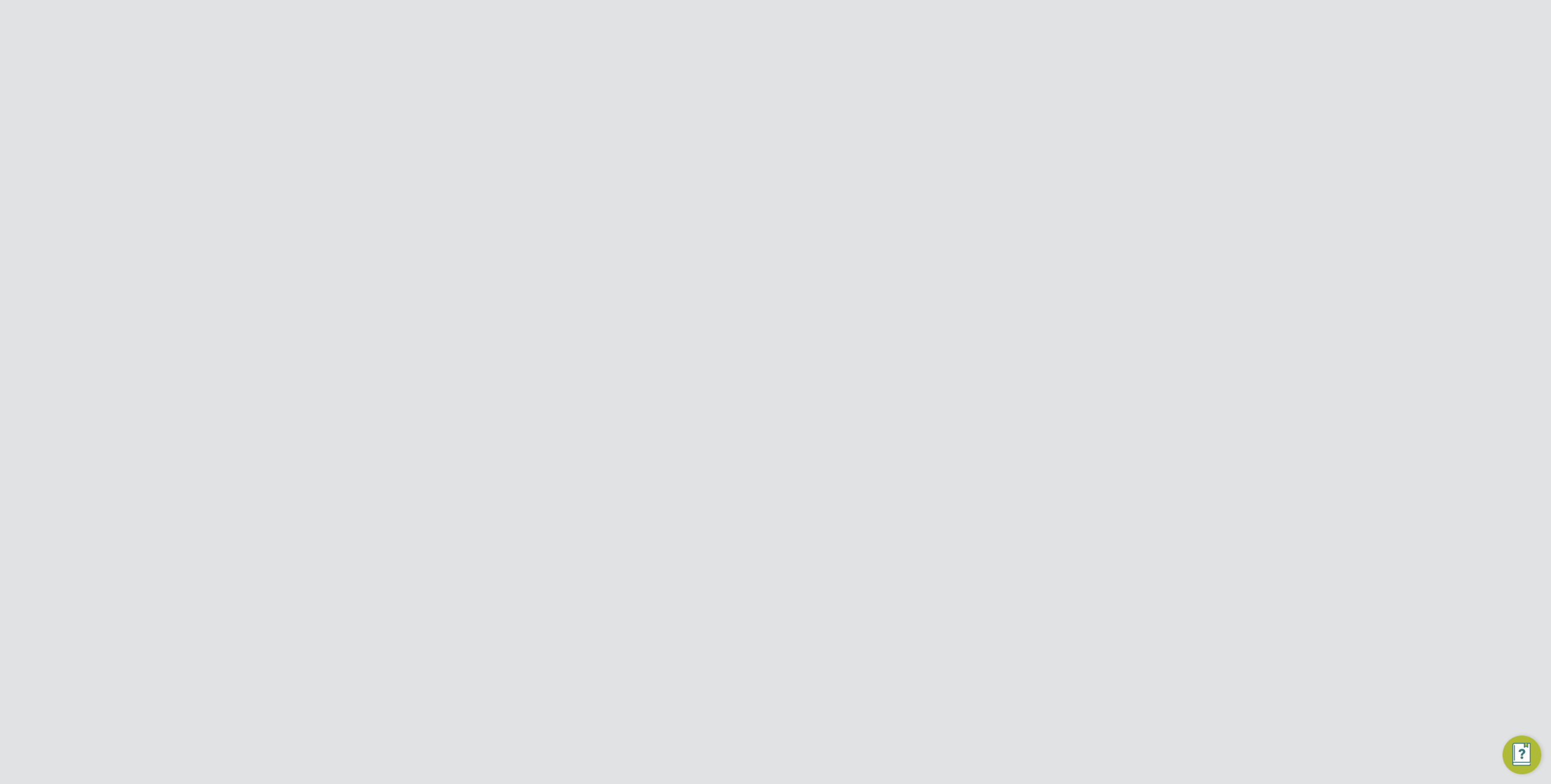
copy span "Alvaredus (Fairham)"
click at [753, 30] on input "Vistry Group Plc" at bounding box center [796, 19] width 206 height 28
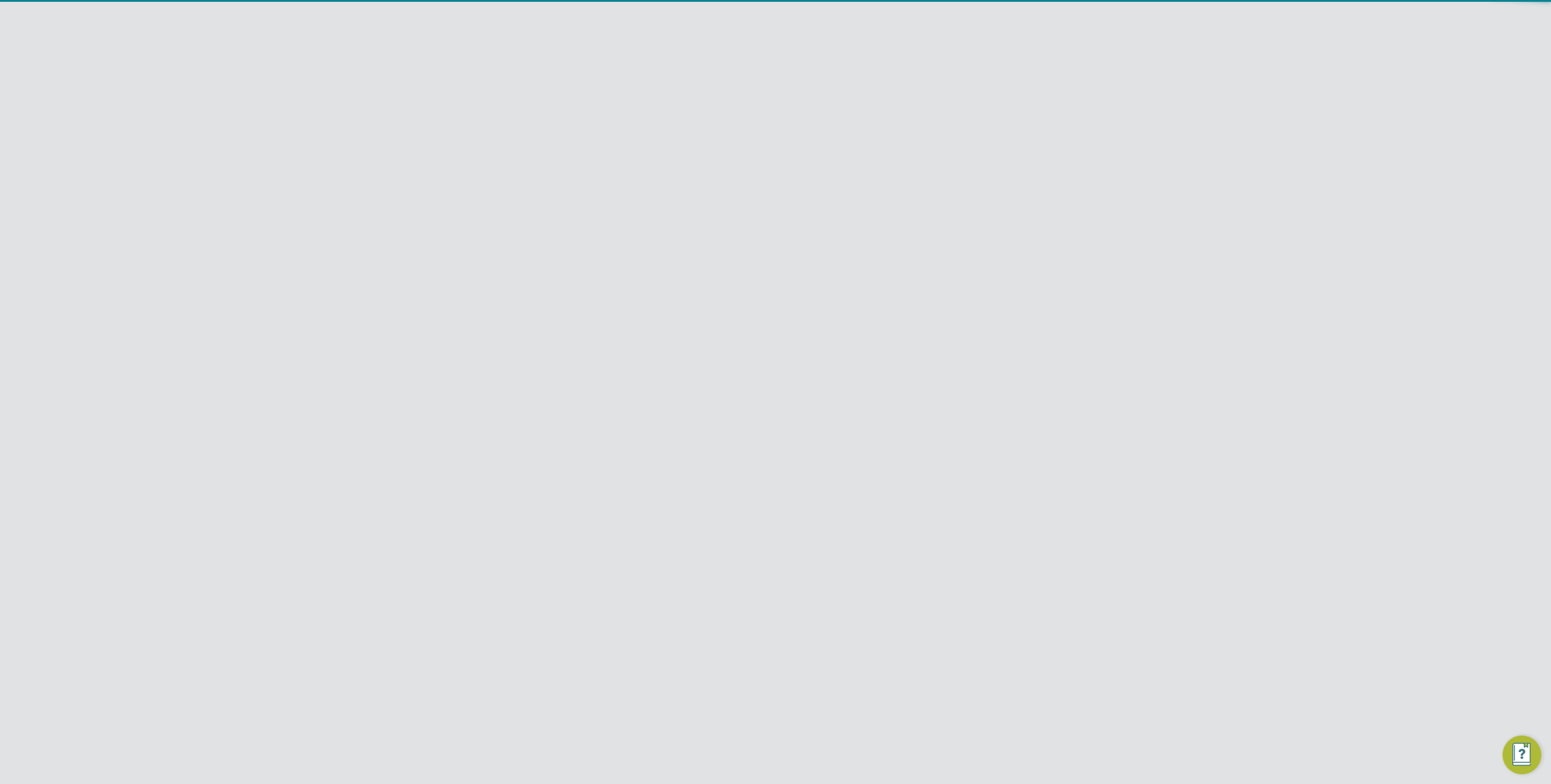
click at [764, 78] on span "Randstad Solutions Limited" at bounding box center [763, 79] width 120 height 14
type input "Randstad Solutions Limited"
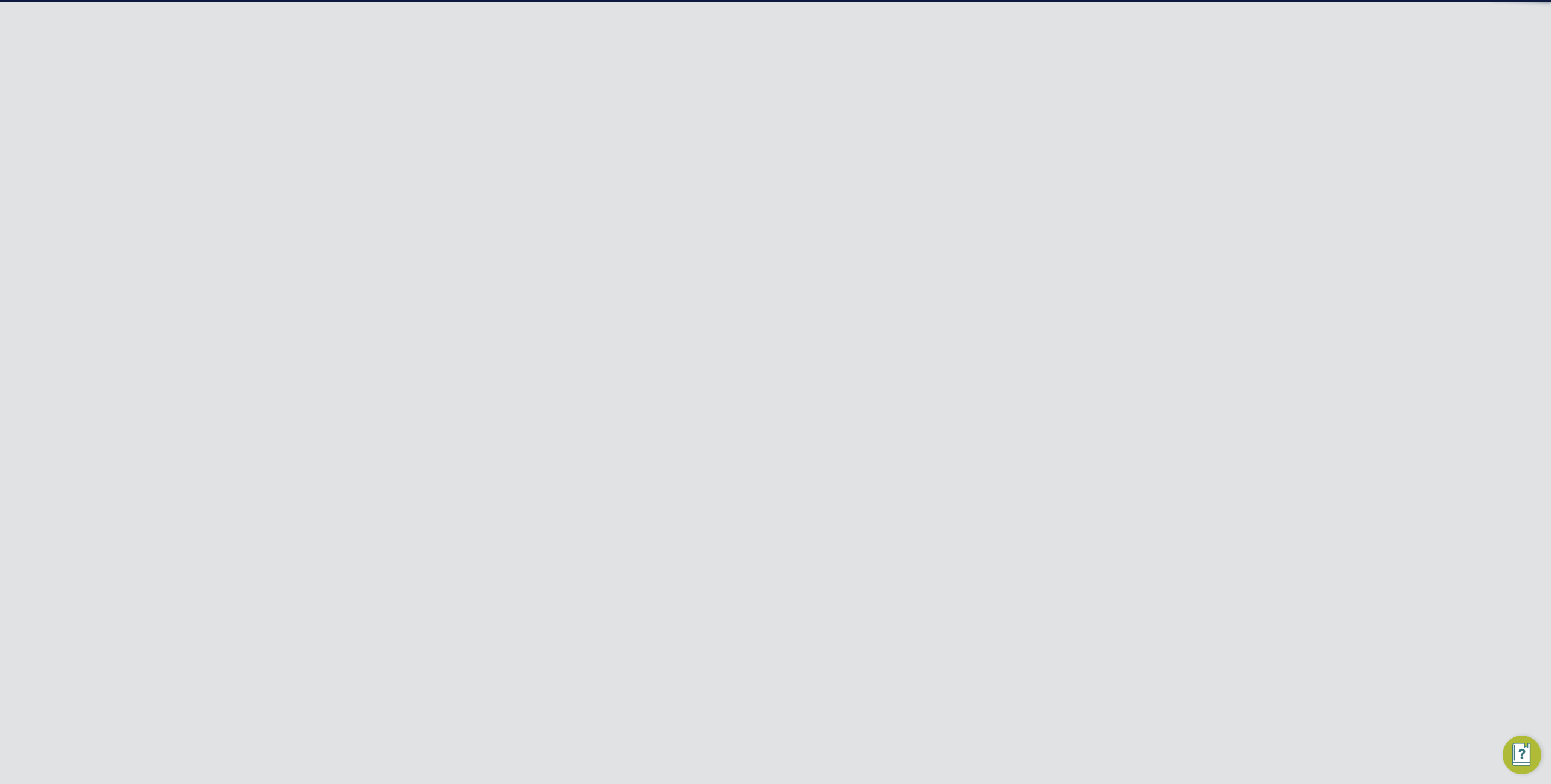
click at [388, 264] on div "Error while Retrieving Site Comments Internal server error. Cancel Okay" at bounding box center [776, 392] width 1551 height 784
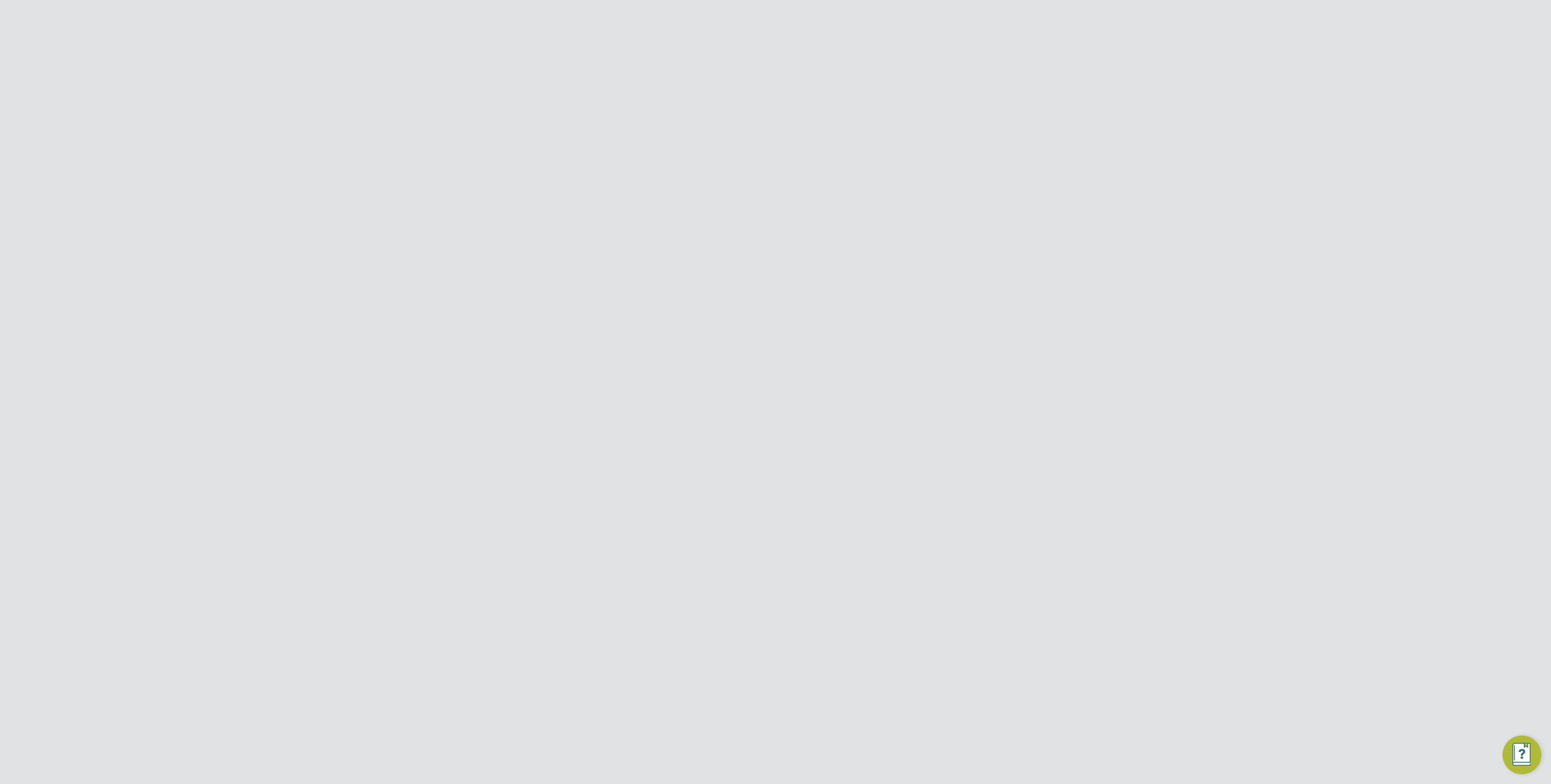
click at [372, 281] on div "Error while Retrieving Site Comments Internal server error. Cancel Okay" at bounding box center [776, 392] width 1551 height 784
click at [372, 286] on div "Error while Retrieving Site The site has not been found or is not accessible. C…" at bounding box center [776, 392] width 1551 height 784
click at [372, 287] on div "Error while Retrieving Site The site has not been found or is not accessible. C…" at bounding box center [776, 392] width 1551 height 784
click at [372, 294] on li "Sites" at bounding box center [404, 290] width 91 height 17
click at [367, 285] on link "Sites" at bounding box center [369, 287] width 21 height 12
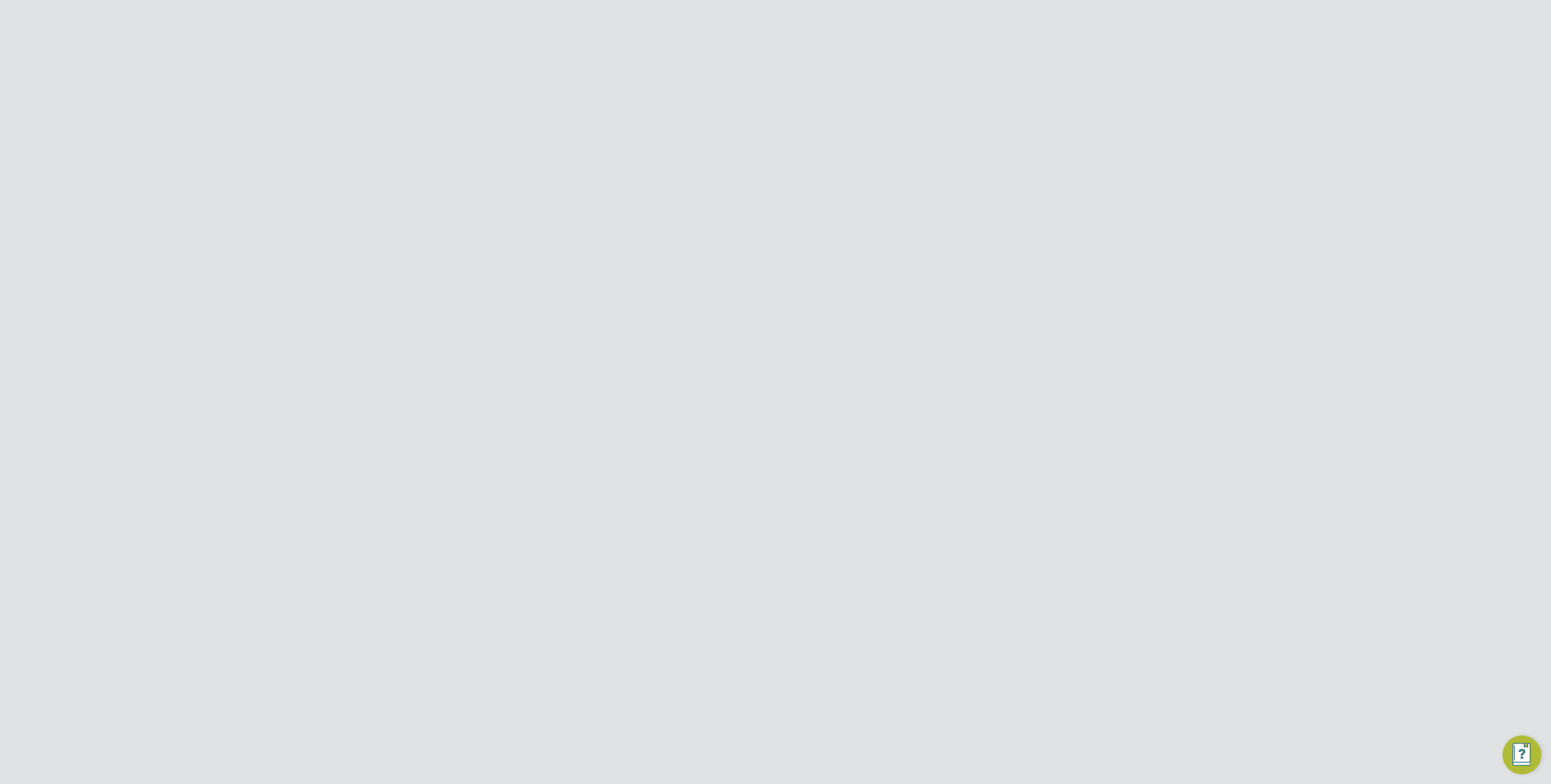
click at [752, 157] on input at bounding box center [807, 153] width 177 height 24
paste input "Alvaredus (Fairham)"
type input "Alvaredus (Fairham)"
click at [798, 146] on input "Alvaredus (Fairham)" at bounding box center [807, 153] width 177 height 24
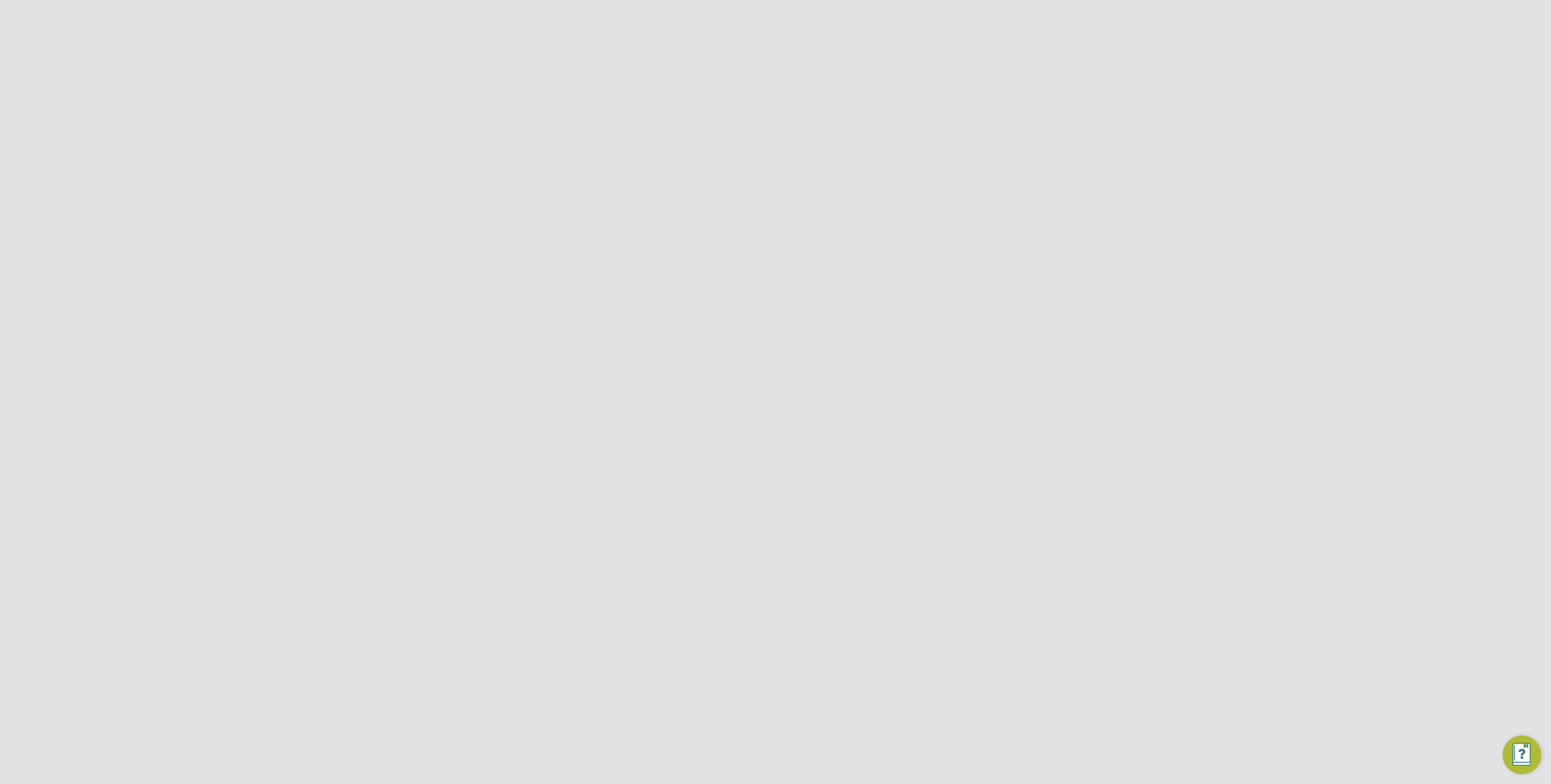
click at [798, 146] on input "Alvaredus (Fairham)" at bounding box center [807, 153] width 177 height 24
click at [764, 26] on input "Randstad Solutions Limited" at bounding box center [796, 19] width 206 height 28
click at [1208, 279] on div "PE Product ENGAGE Team Notifications 1 Applications: Dashboard Tasks Current pa…" at bounding box center [776, 538] width 1551 height 998
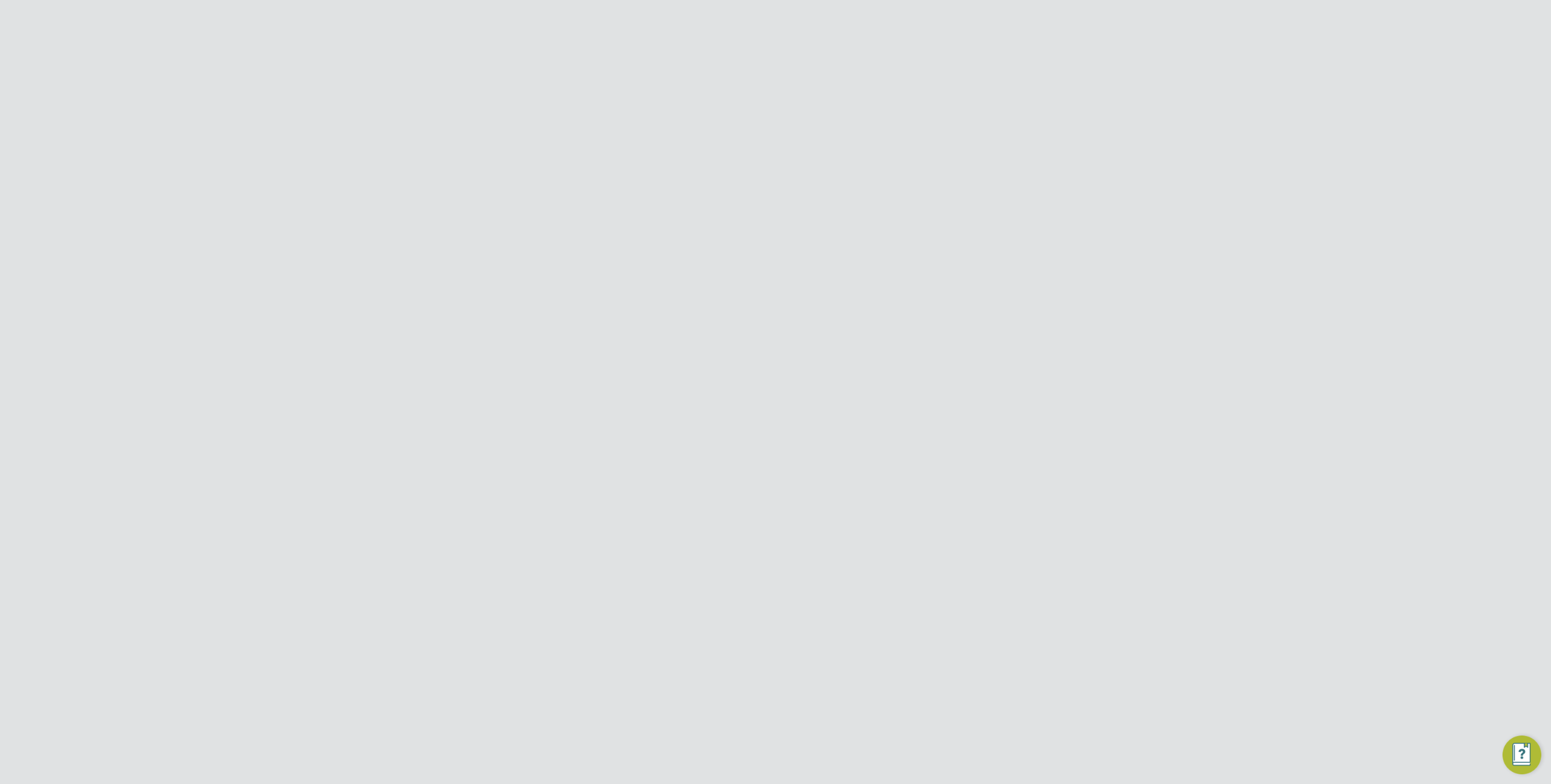
click at [380, 349] on button "Jobs" at bounding box center [403, 351] width 113 height 27
click at [788, 146] on input at bounding box center [807, 153] width 177 height 24
type input "count"
click at [685, 492] on div "S013939 Alma Estate Phase 2A B00034 EAST LON… EN3 4UL Countryside Prop… 0 / 217…" at bounding box center [776, 482] width 509 height 32
click at [702, 482] on span "EAST LON…" at bounding box center [695, 477] width 46 height 10
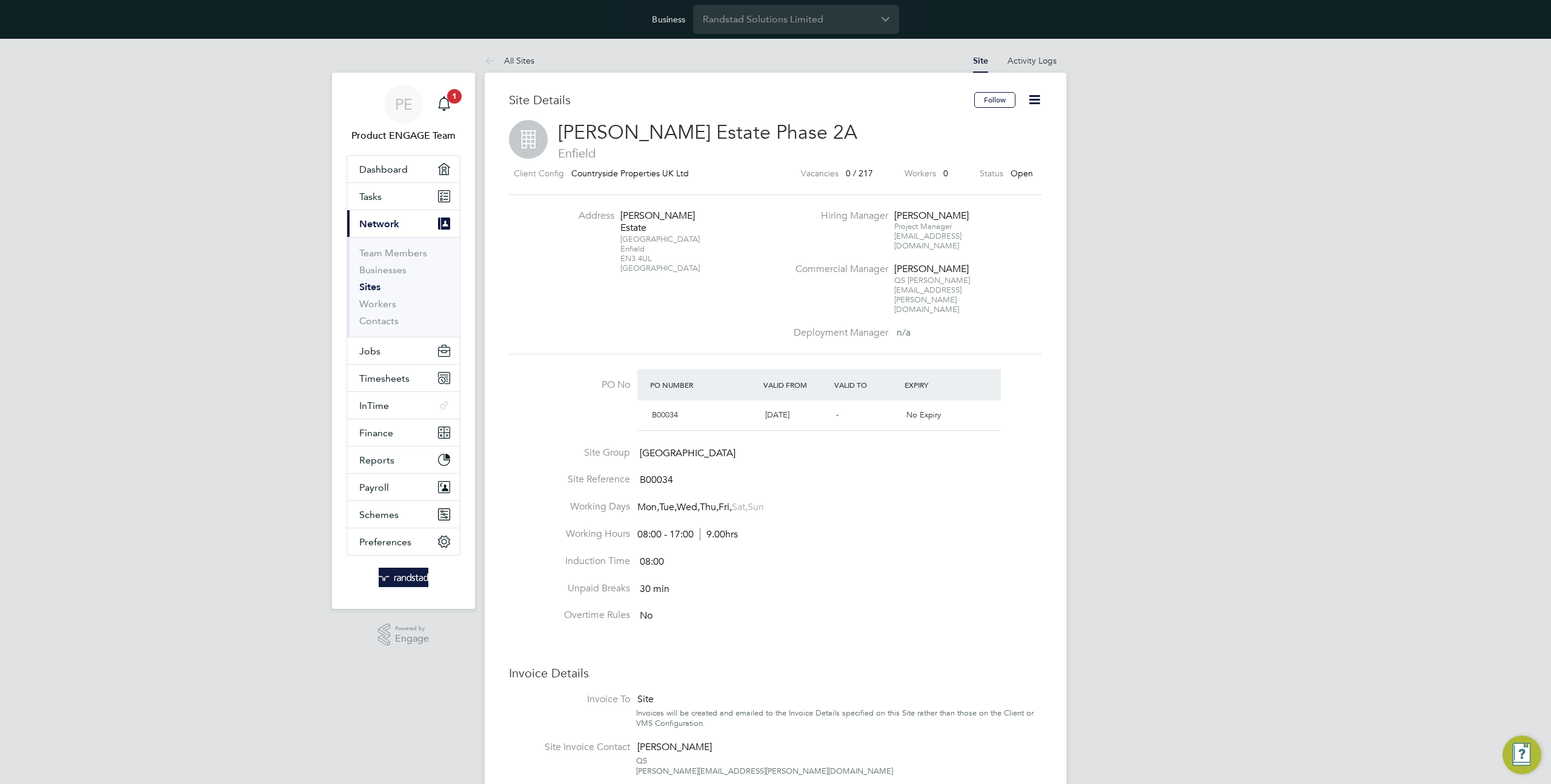
click at [1030, 100] on icon at bounding box center [1035, 99] width 15 height 15
click at [1140, 199] on div "PE Product ENGAGE Team Notifications 1 Applications: Dashboard Tasks Current pa…" at bounding box center [776, 597] width 1551 height 1118
drag, startPoint x: 748, startPoint y: 134, endPoint x: 557, endPoint y: 127, distance: 191.1
click at [557, 127] on h2 "[PERSON_NAME] Estate Phase 2A Enfield" at bounding box center [776, 140] width 533 height 41
copy span "[PERSON_NAME] Estate Phase 2A"
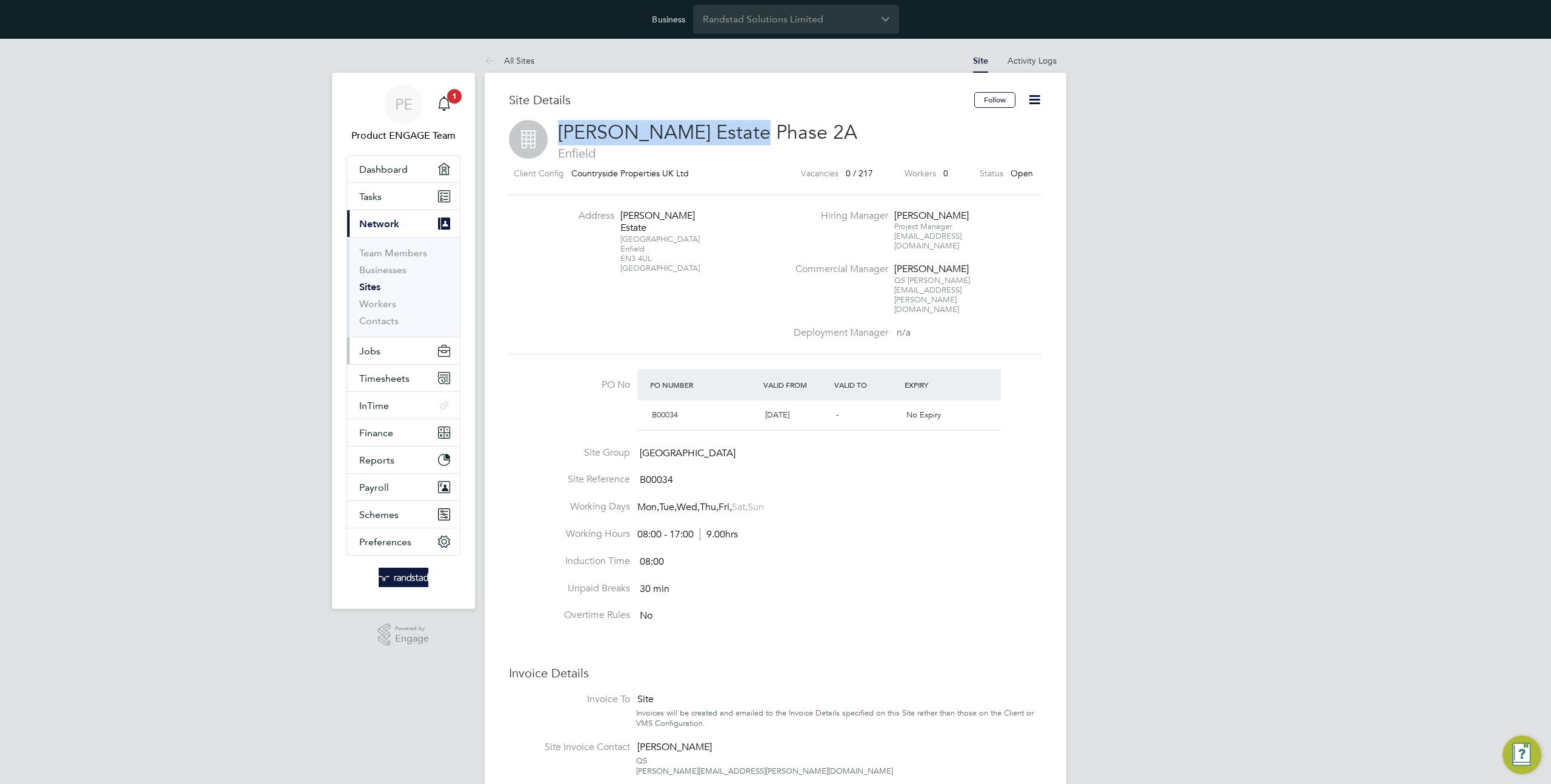
click at [379, 346] on span "Jobs" at bounding box center [369, 351] width 21 height 12
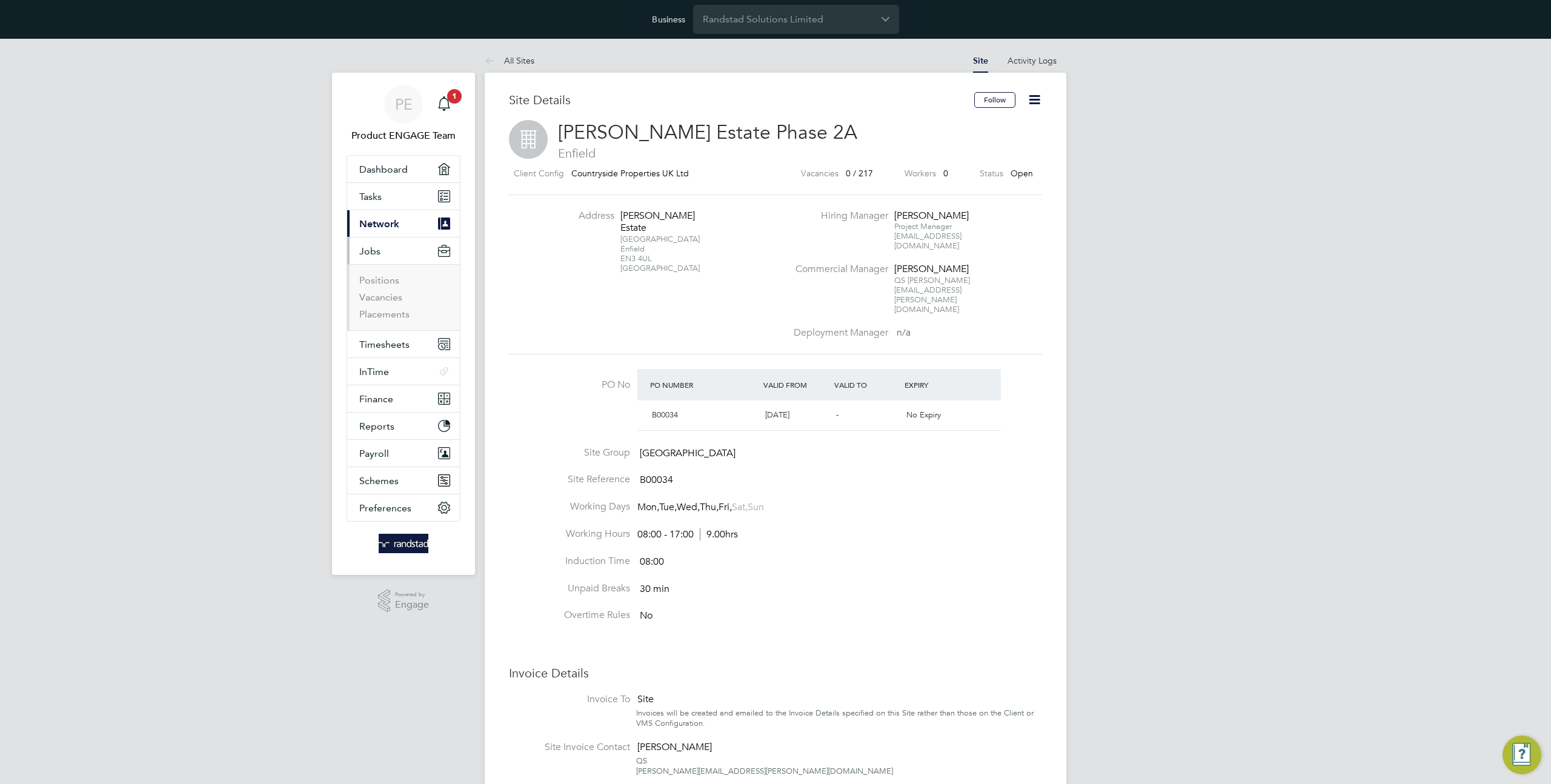
click at [378, 304] on li "Vacancies" at bounding box center [404, 300] width 91 height 17
click at [377, 312] on link "Placements" at bounding box center [384, 314] width 50 height 12
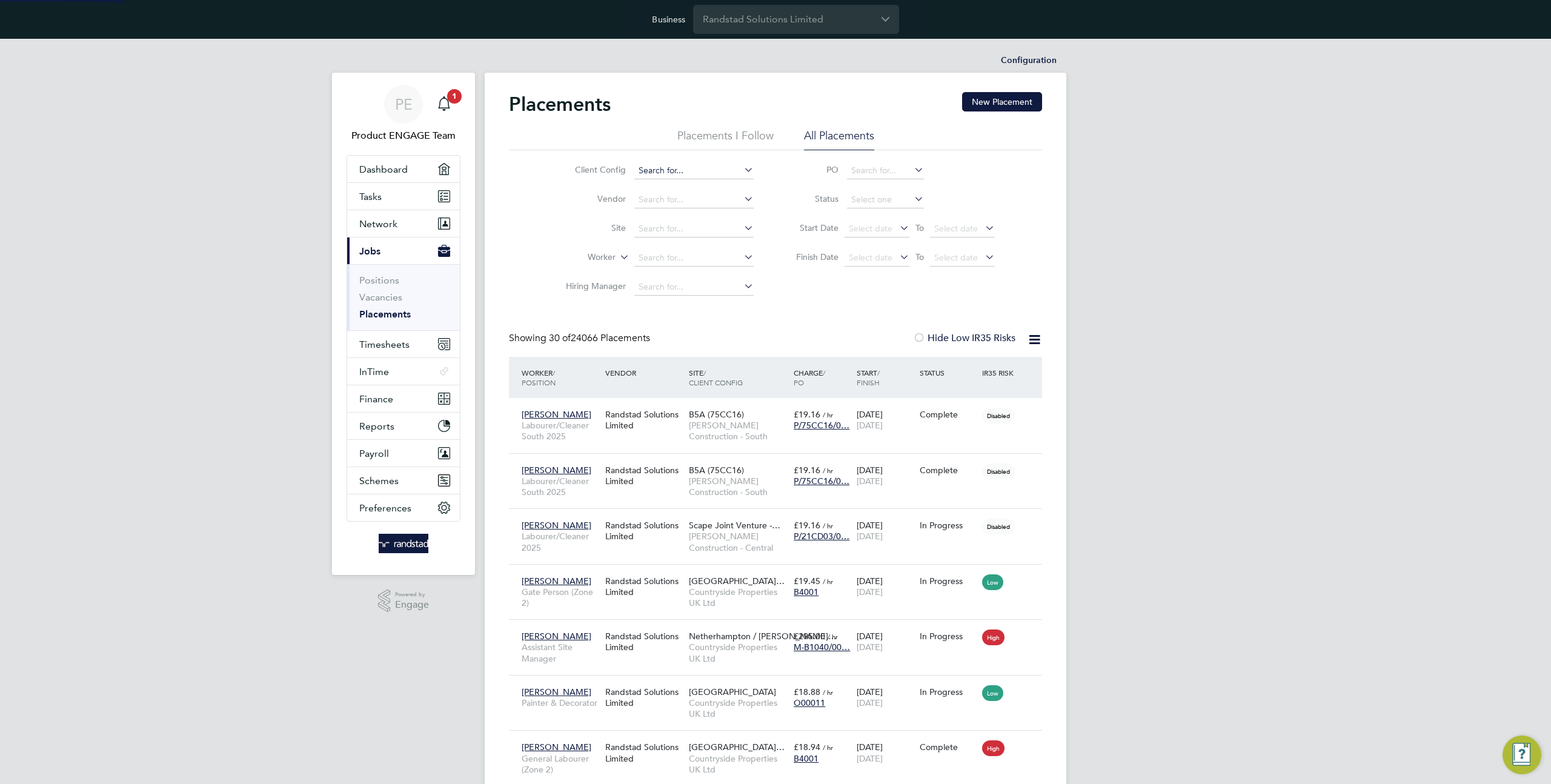
click at [646, 170] on input at bounding box center [694, 171] width 120 height 17
click at [646, 228] on input at bounding box center [694, 229] width 120 height 17
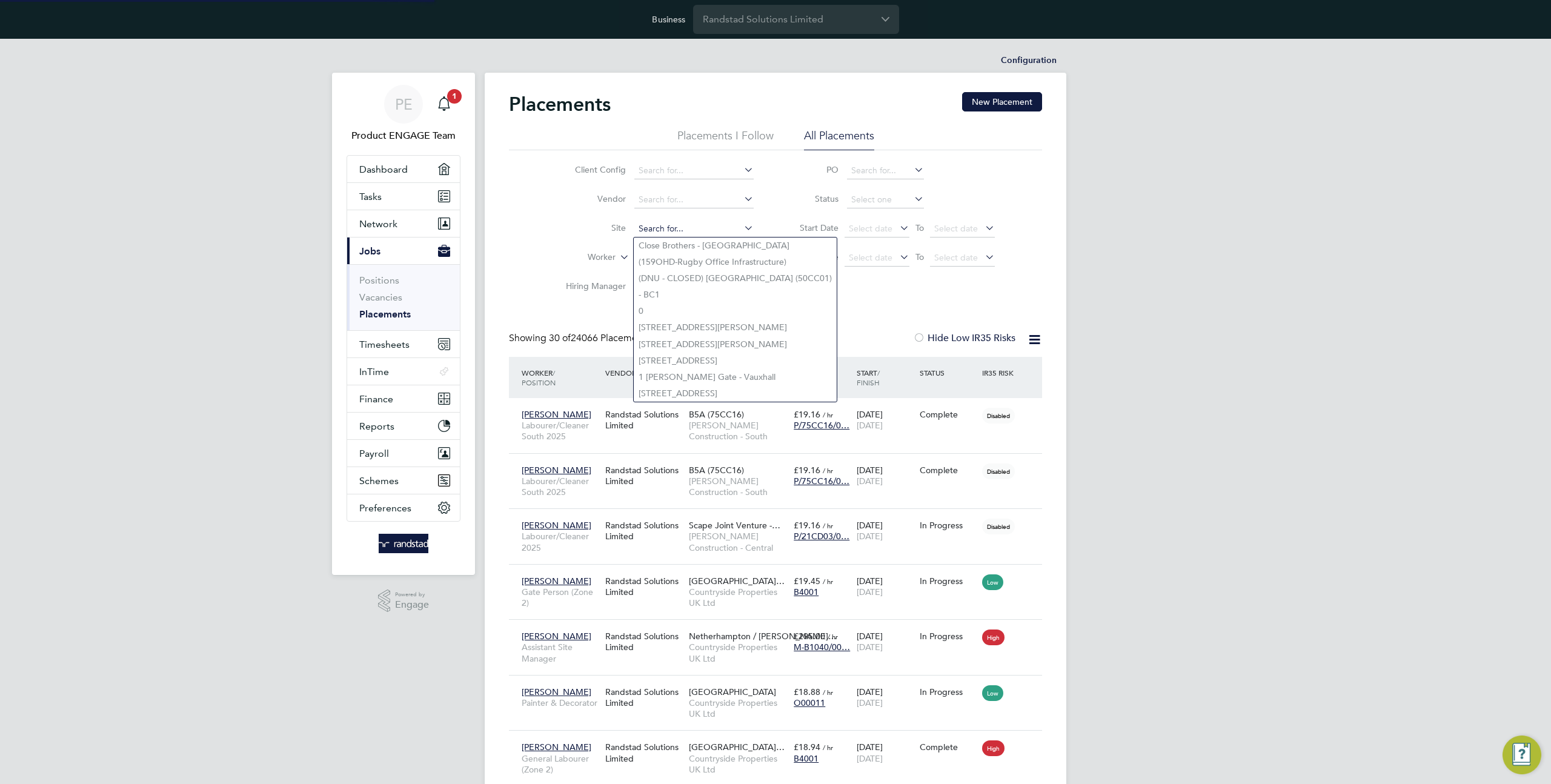
paste input "[PERSON_NAME] Estate Phase 2A"
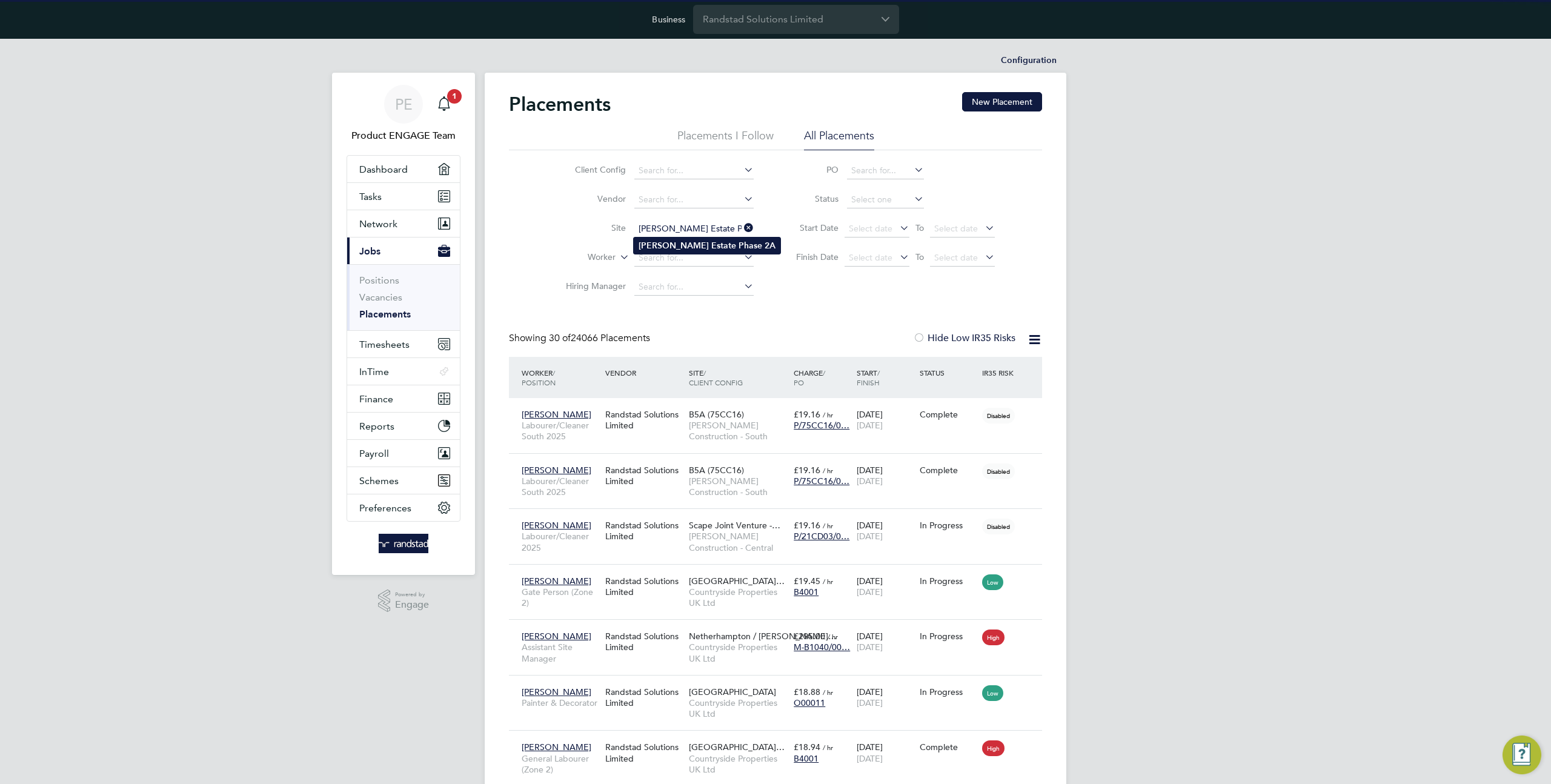
type input "[PERSON_NAME] Estate Phase 2A"
click at [712, 243] on b "Estate" at bounding box center [724, 246] width 25 height 10
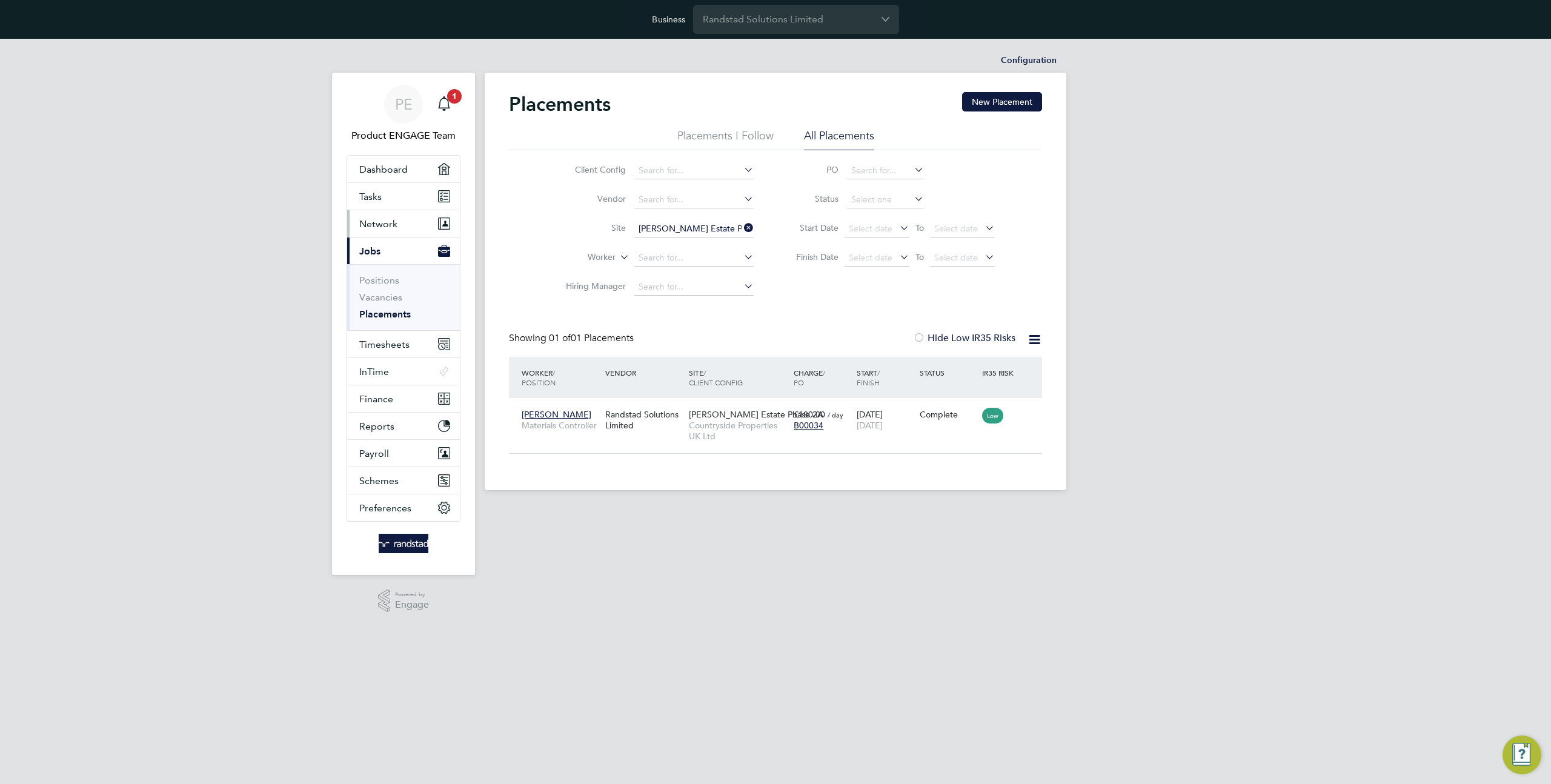
click at [391, 216] on button "Network" at bounding box center [403, 224] width 113 height 27
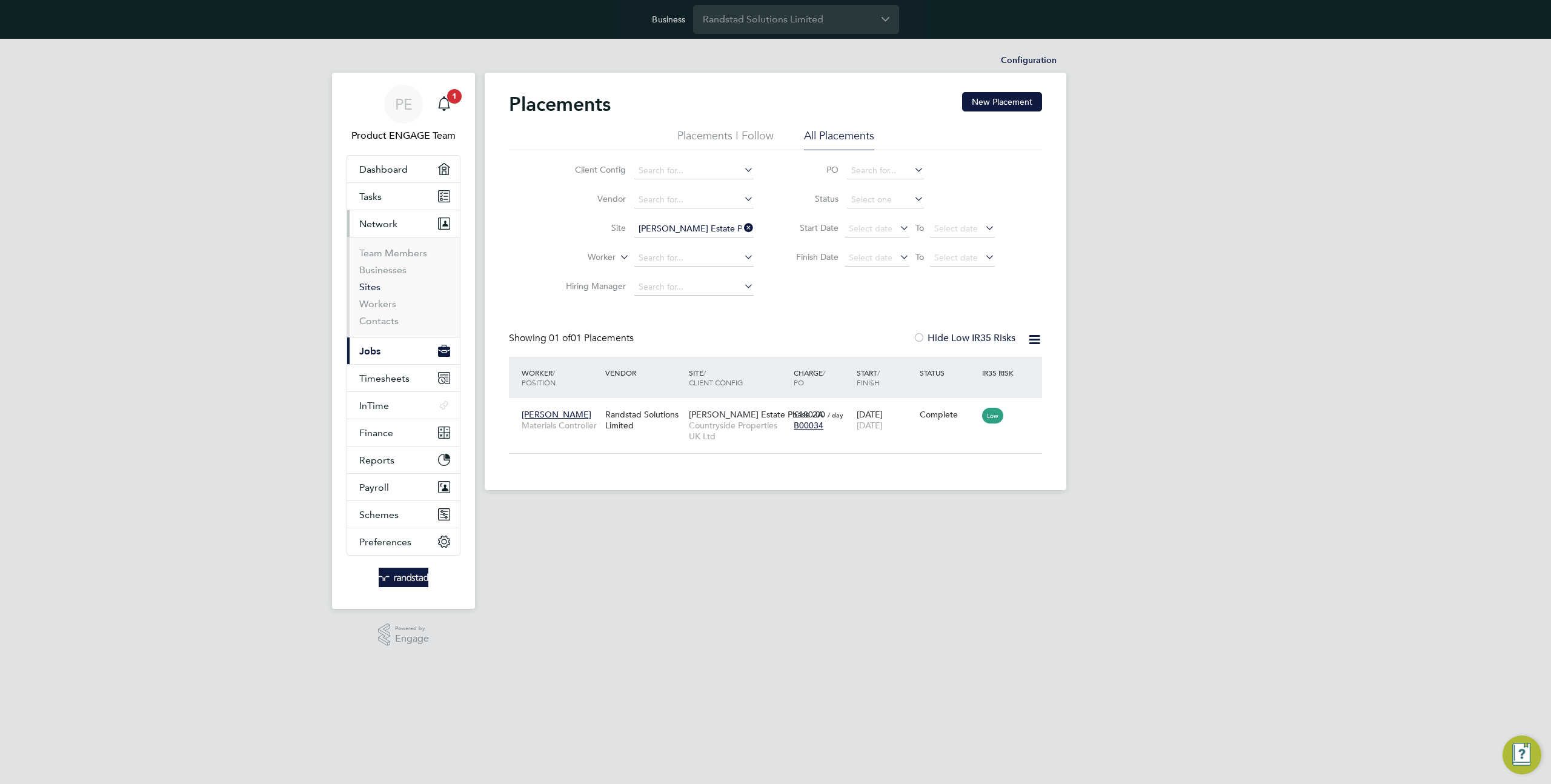
click at [361, 283] on link "Sites" at bounding box center [369, 287] width 21 height 12
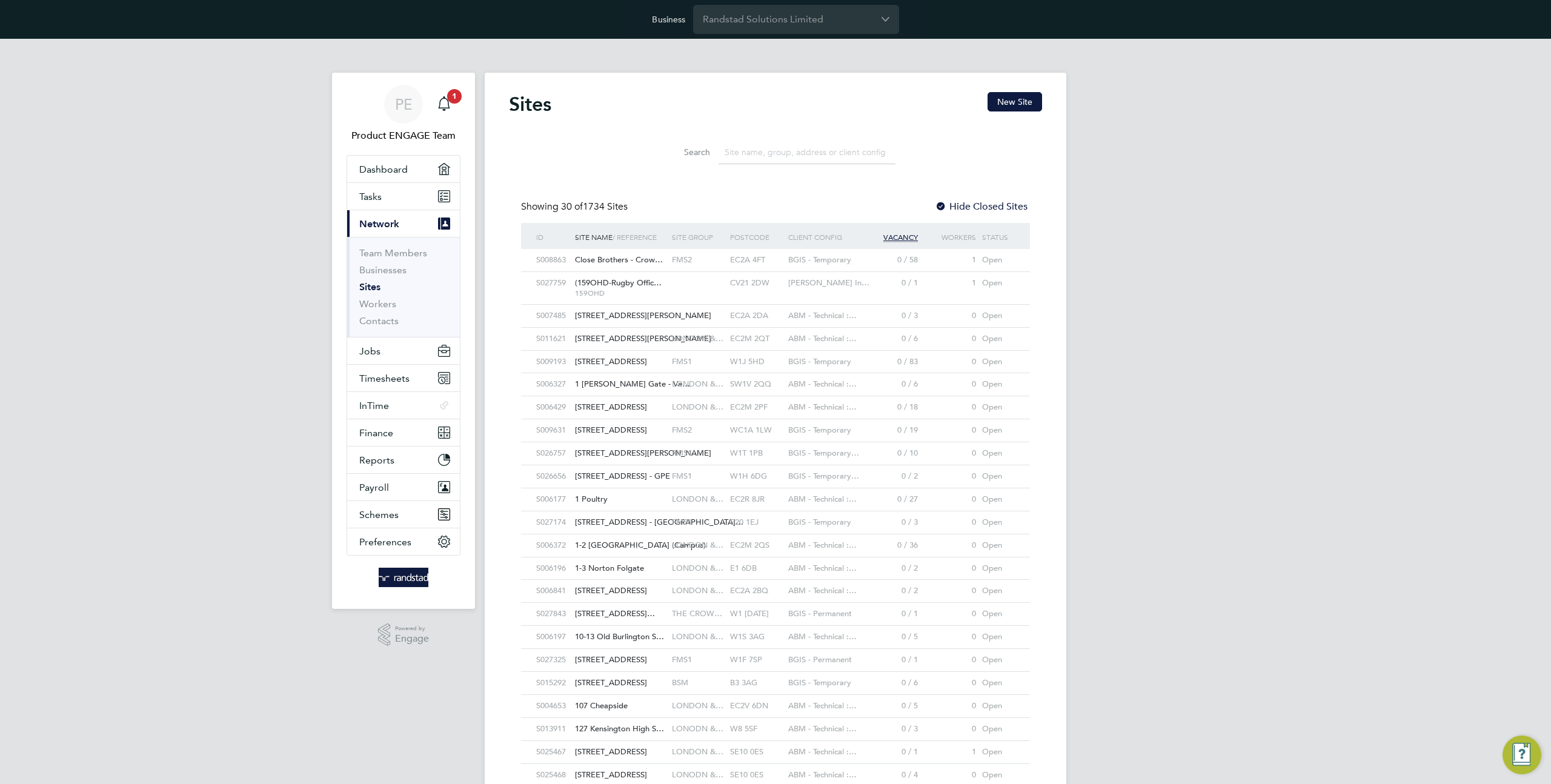
click at [746, 153] on input at bounding box center [807, 153] width 177 height 24
